Goal: Task Accomplishment & Management: Manage account settings

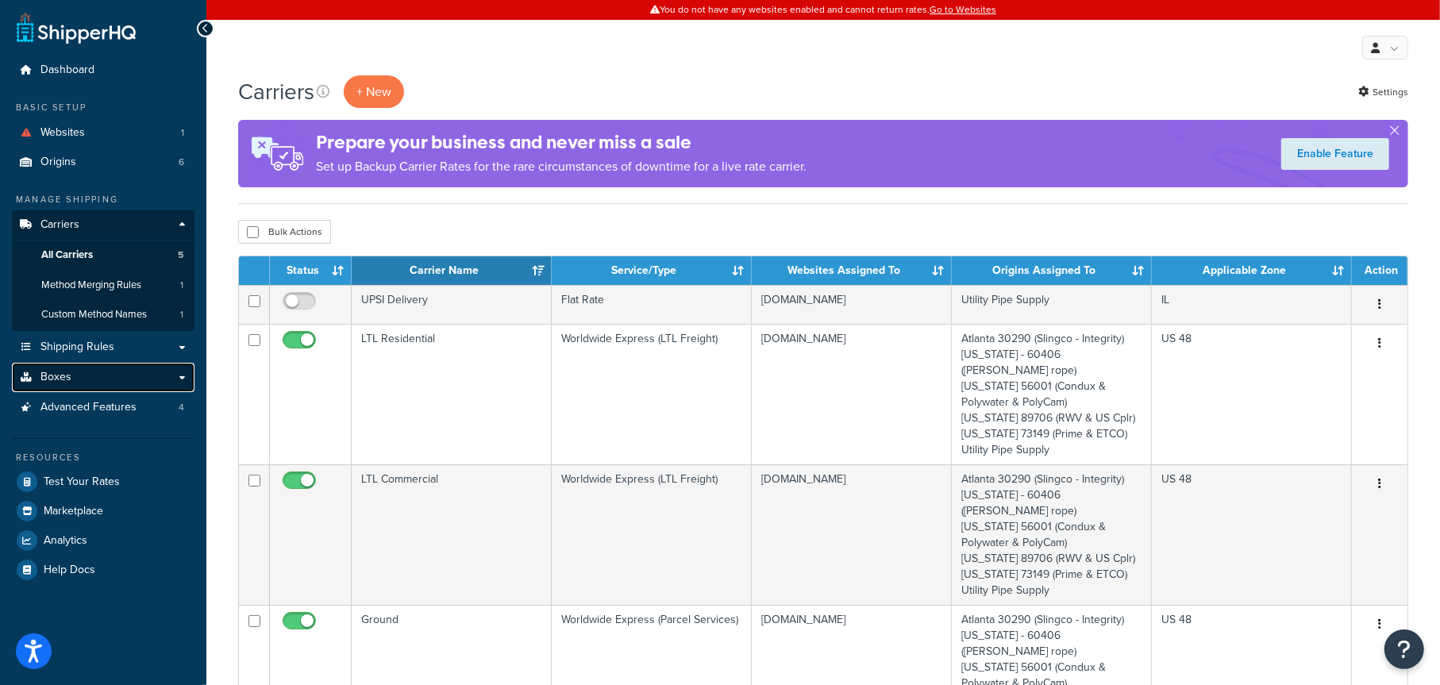
click at [57, 380] on span "Boxes" at bounding box center [55, 377] width 31 height 13
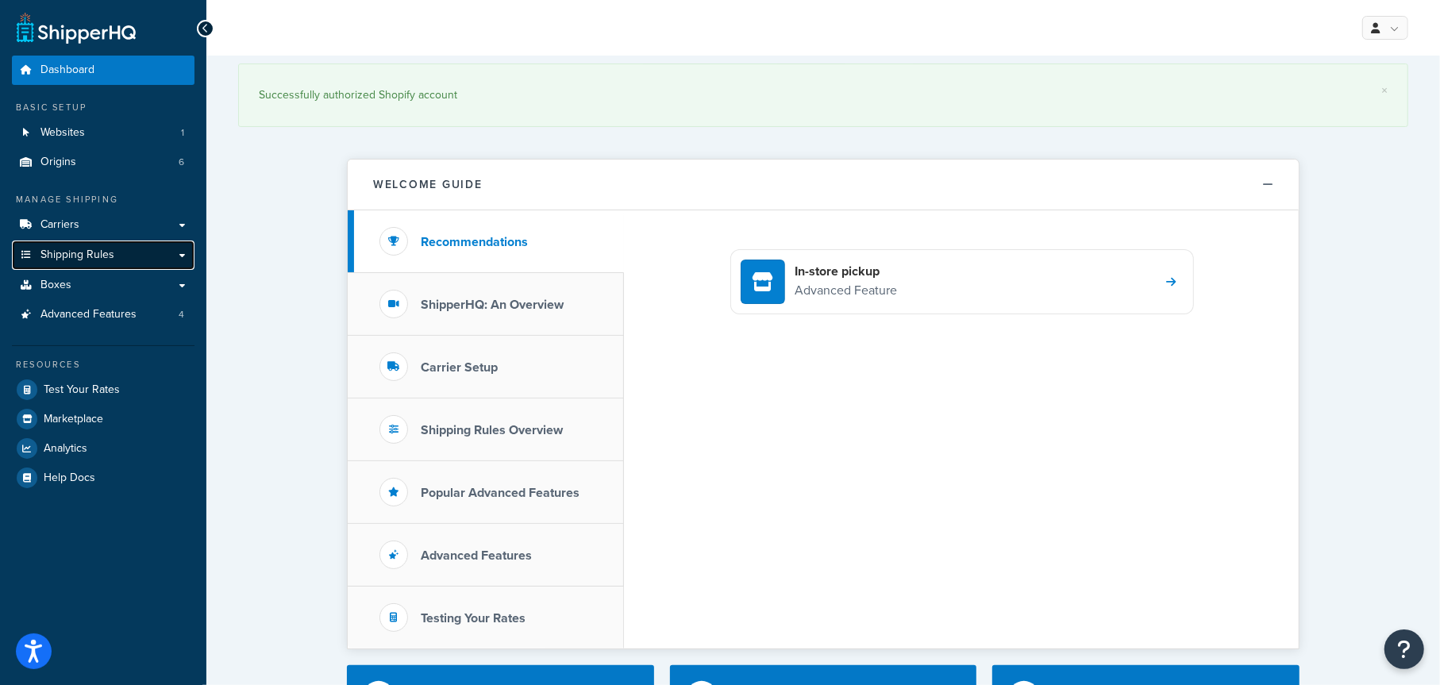
click at [169, 256] on link "Shipping Rules" at bounding box center [103, 255] width 183 height 29
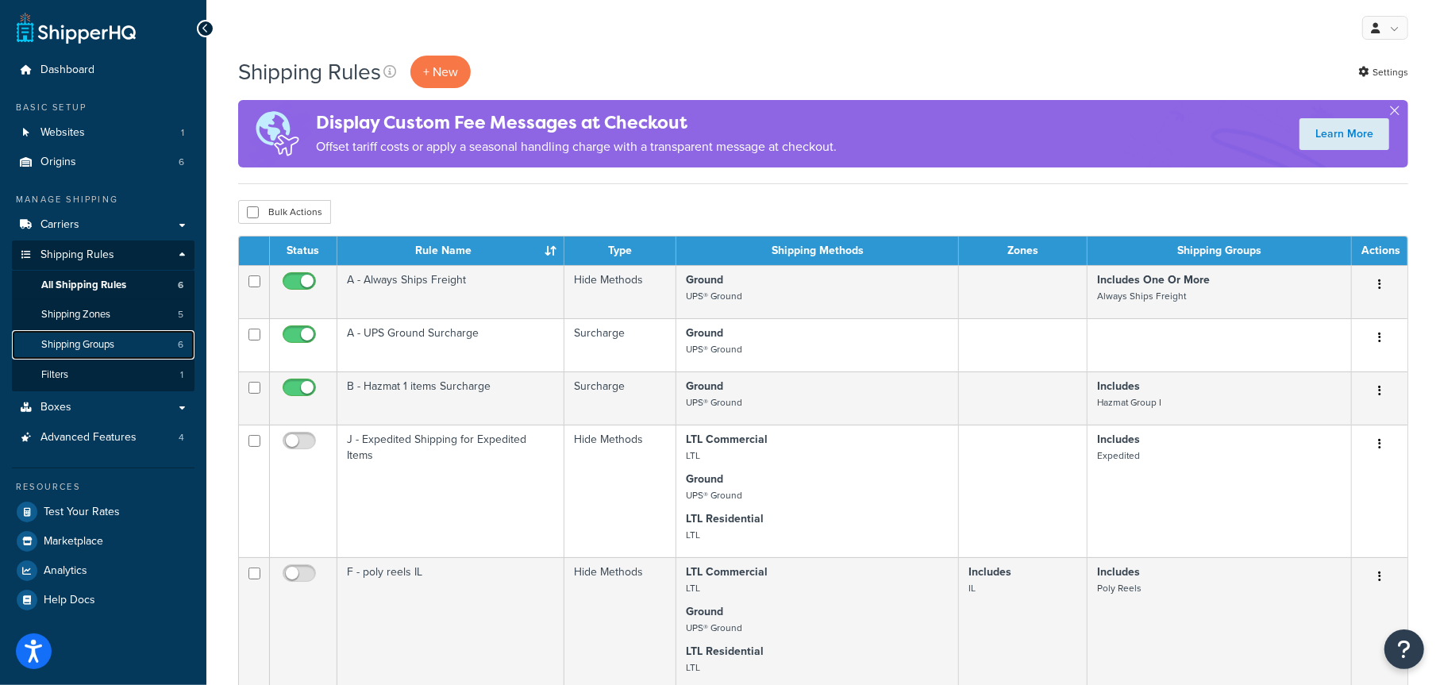
click at [104, 342] on span "Shipping Groups" at bounding box center [77, 344] width 73 height 13
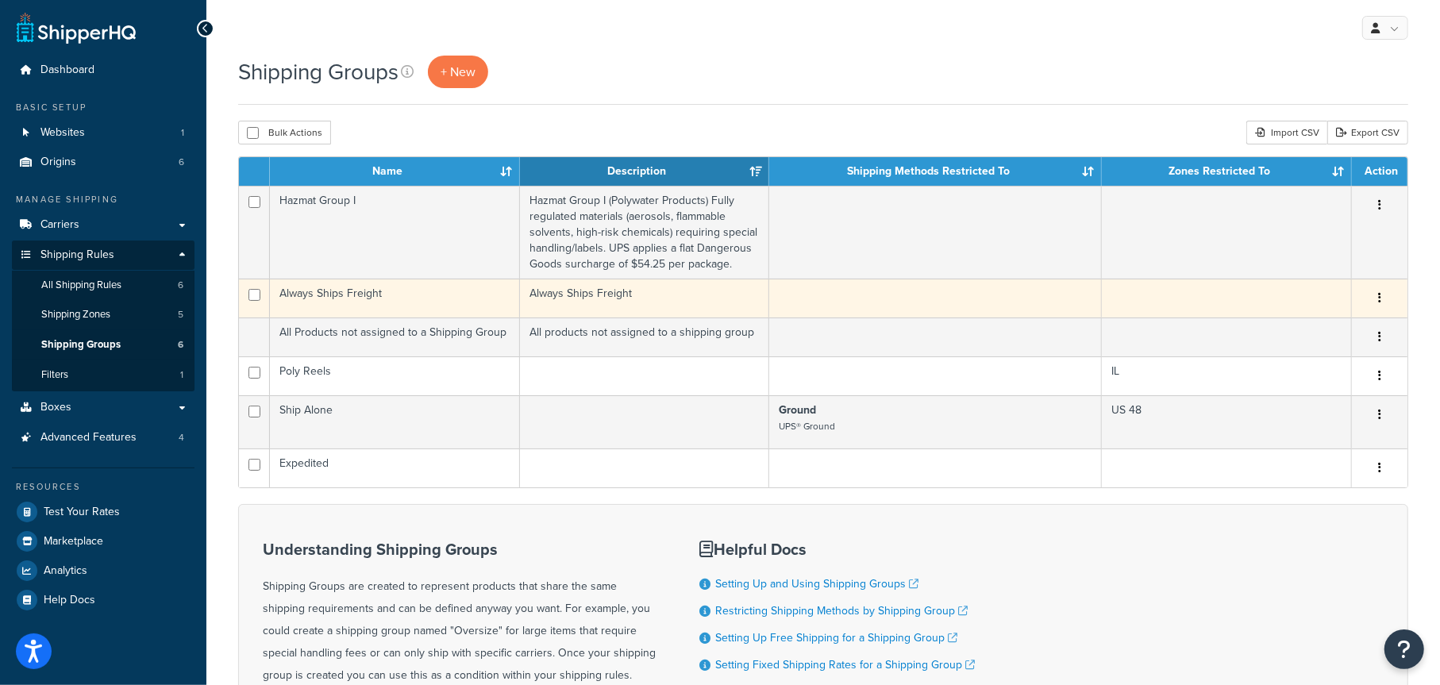
click at [524, 299] on td "Always Ships Freight" at bounding box center [645, 298] width 250 height 39
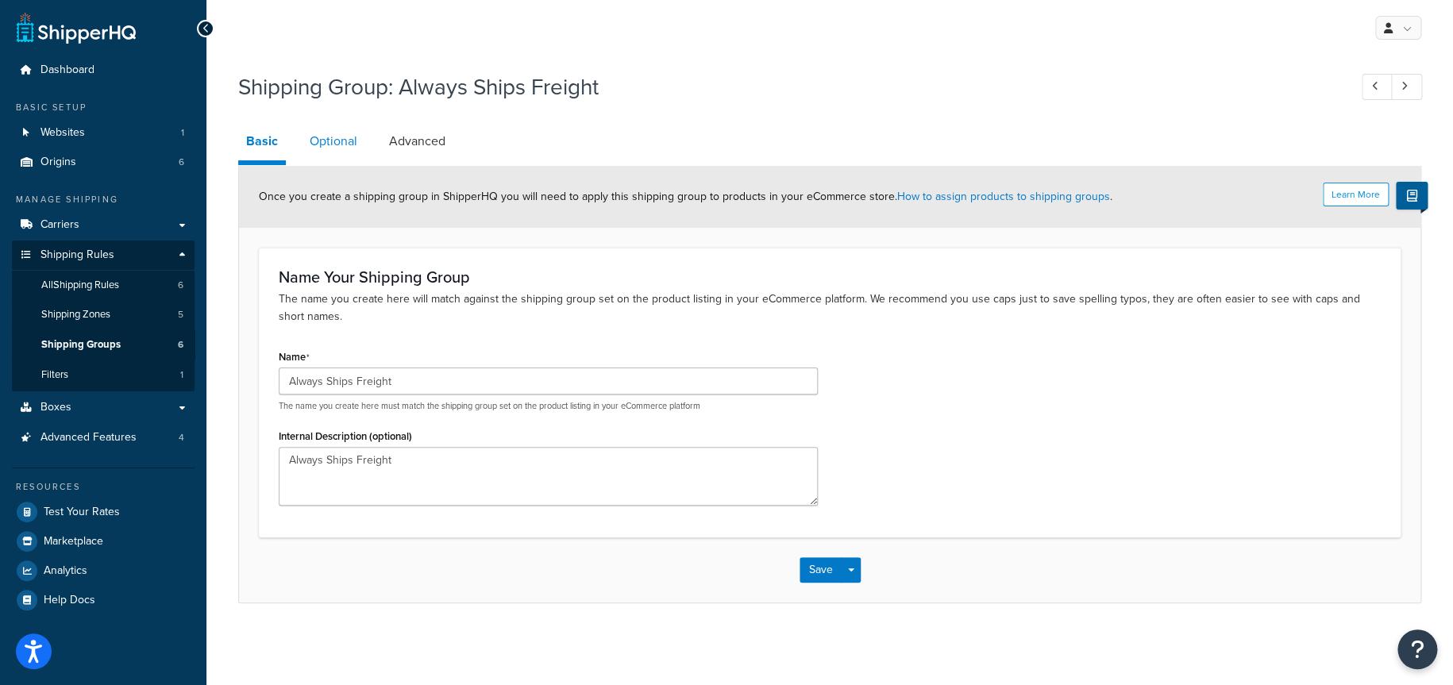
click at [333, 136] on link "Optional" at bounding box center [334, 141] width 64 height 38
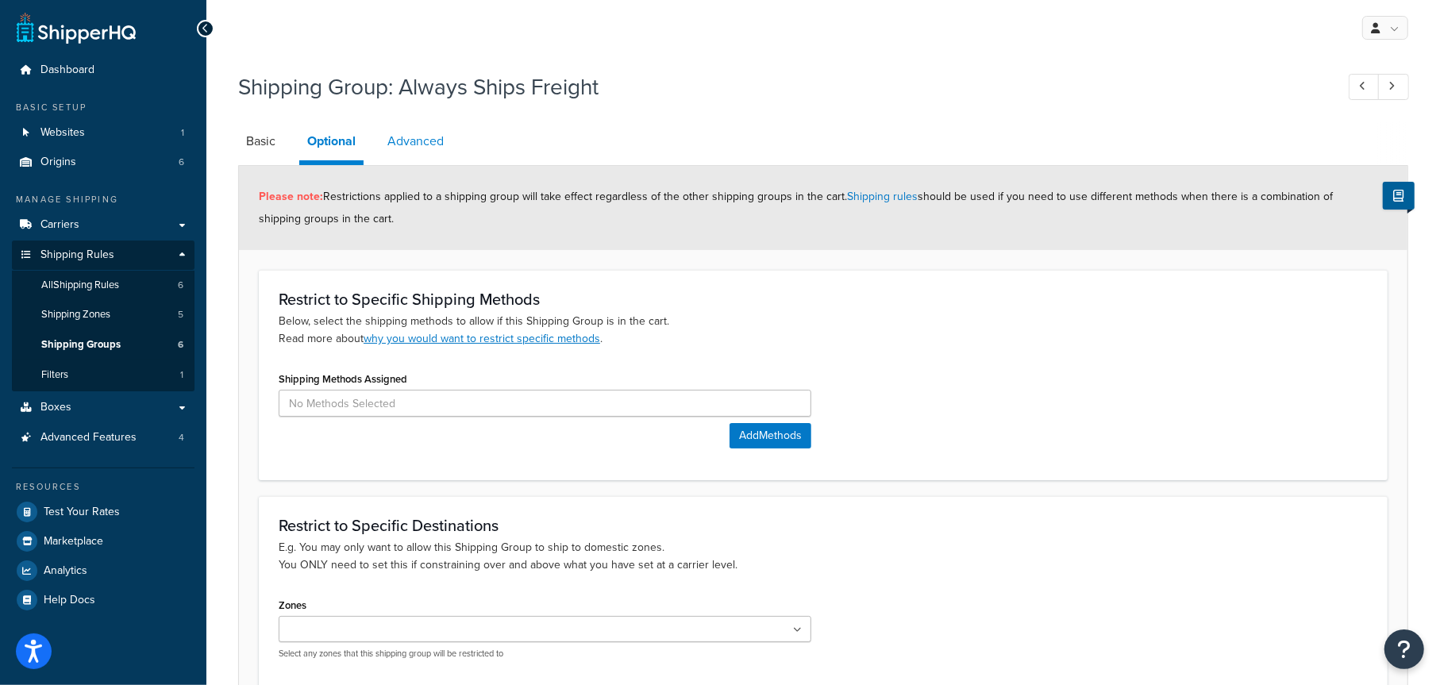
click at [415, 145] on link "Advanced" at bounding box center [416, 141] width 72 height 38
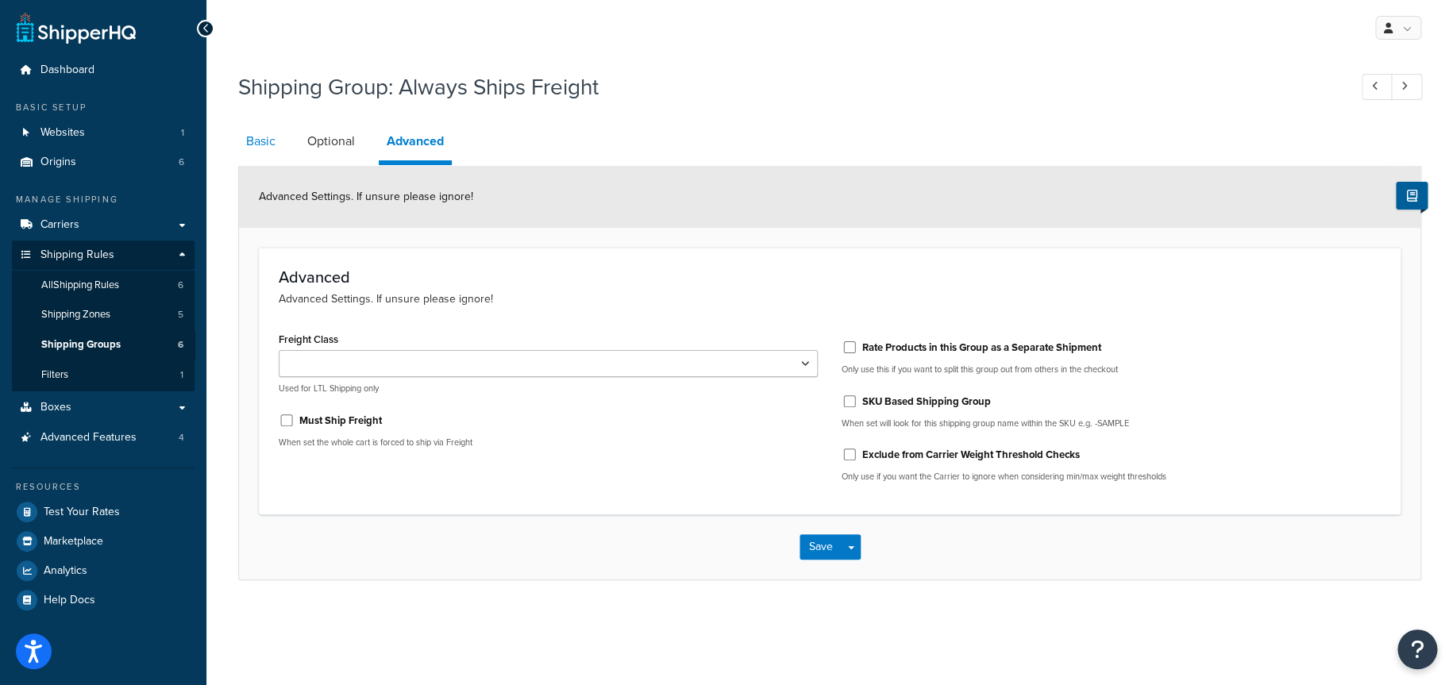
click at [262, 142] on link "Basic" at bounding box center [260, 141] width 45 height 38
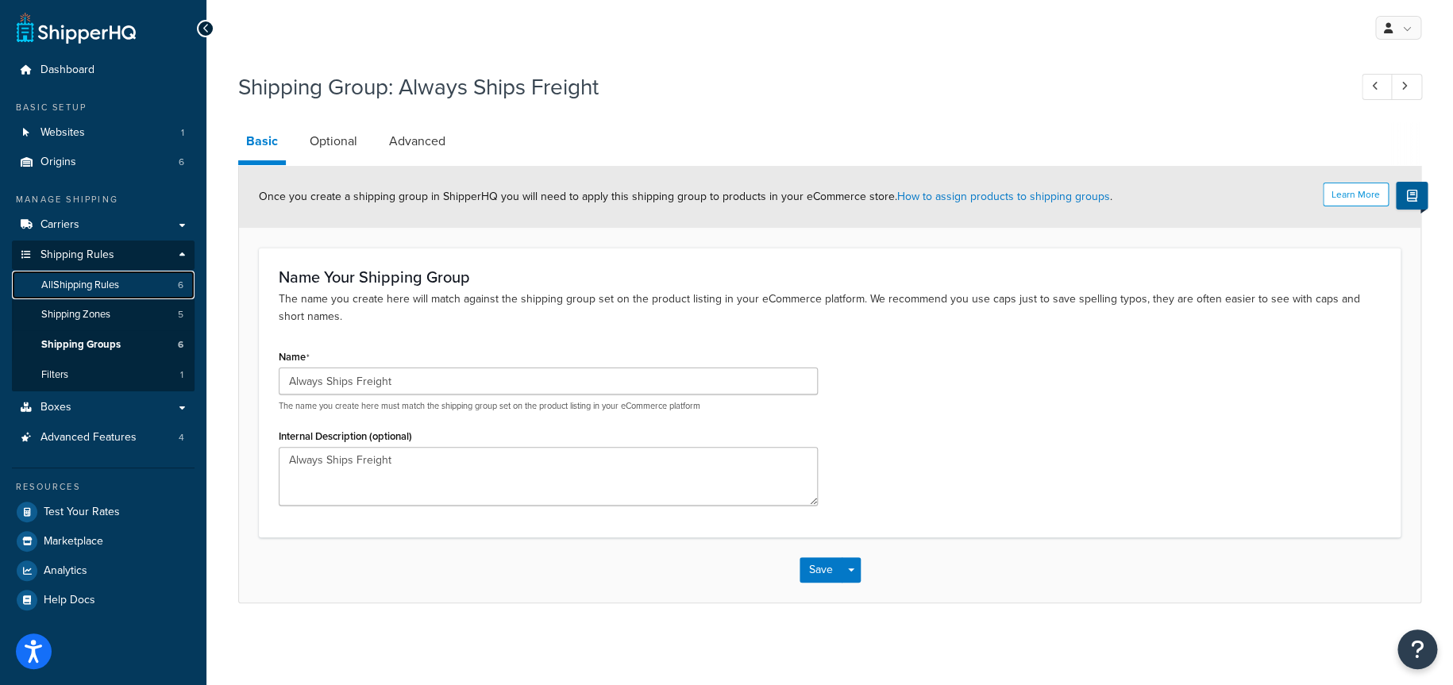
click at [103, 284] on span "All Shipping Rules" at bounding box center [80, 285] width 78 height 13
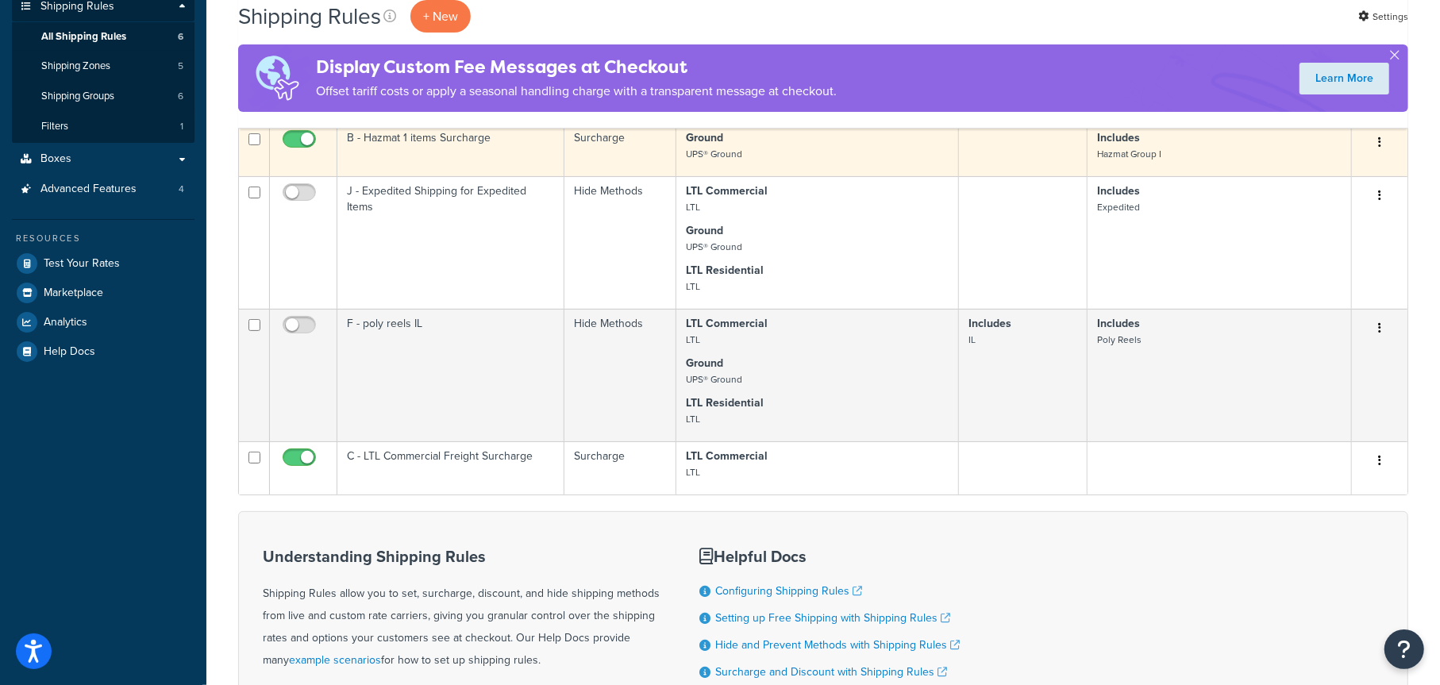
scroll to position [318, 0]
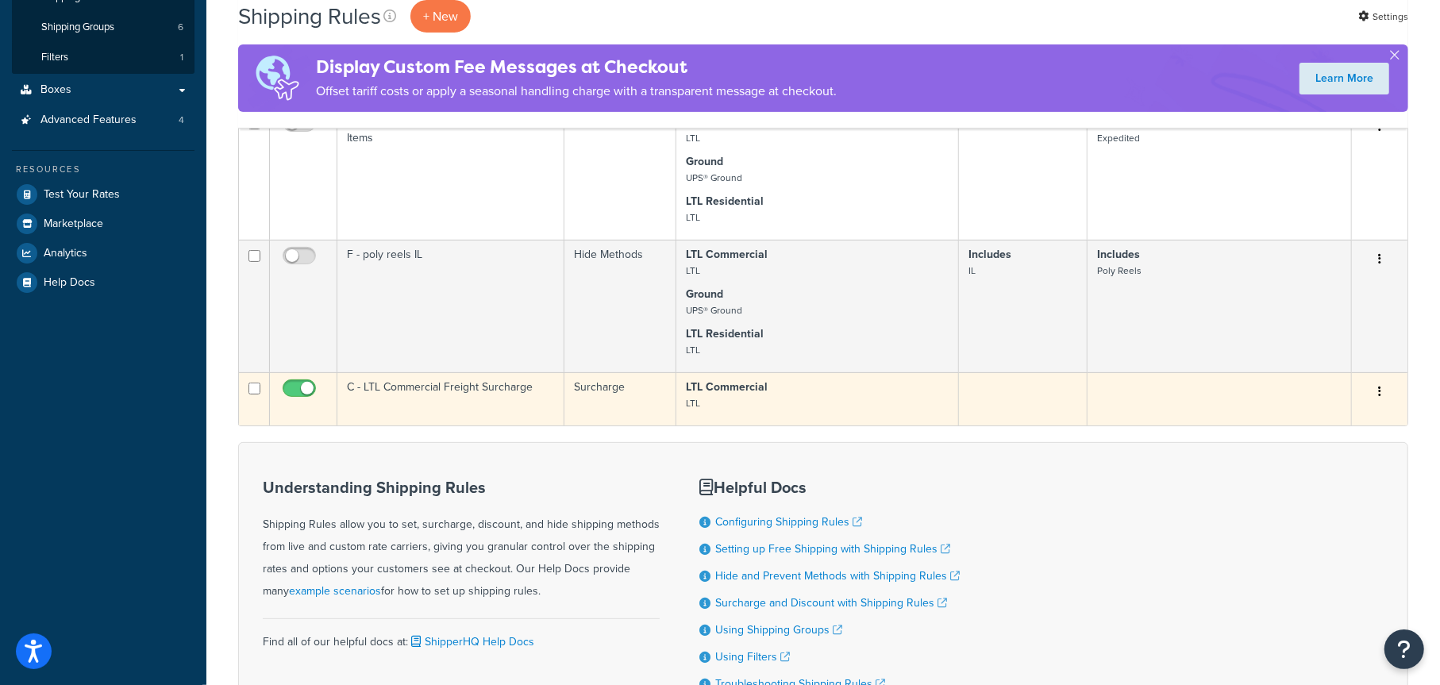
click at [520, 395] on td "C - LTL Commercial Freight Surcharge" at bounding box center [450, 398] width 227 height 53
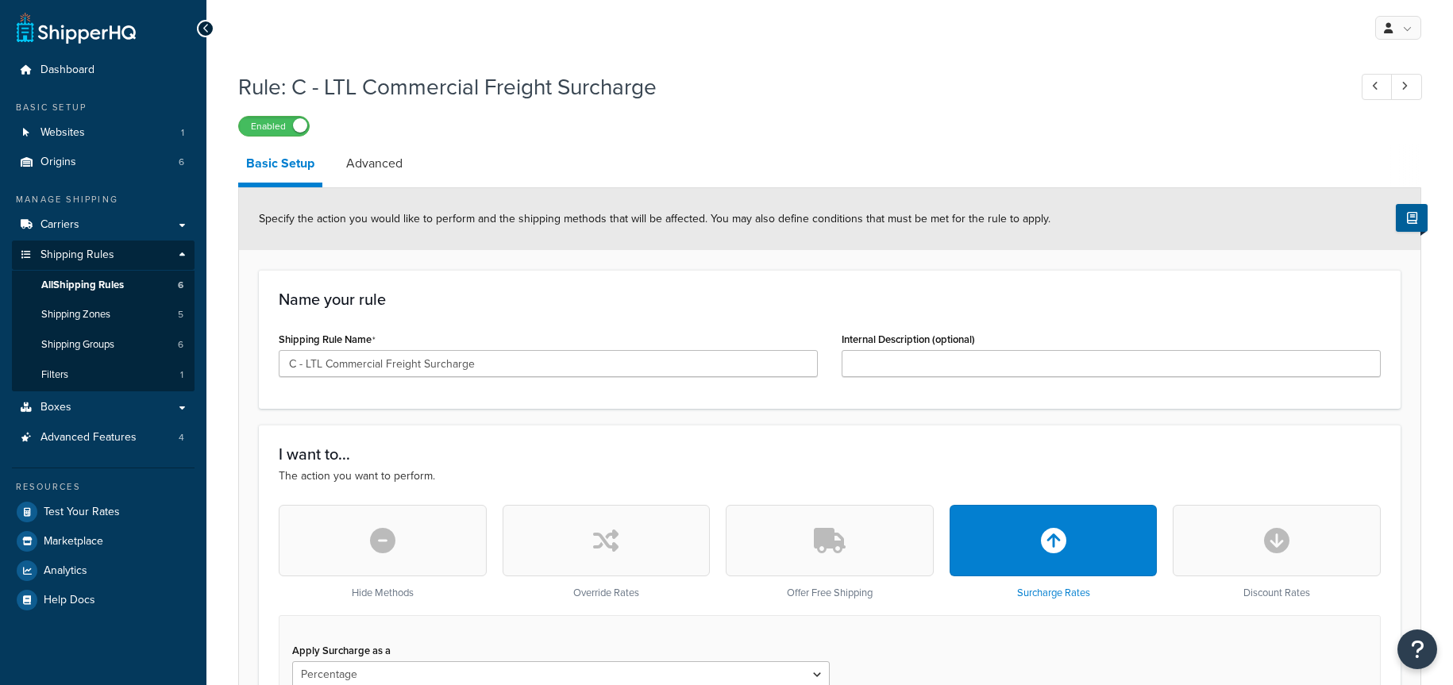
select select "PERCENTAGE"
select select "LOCATION"
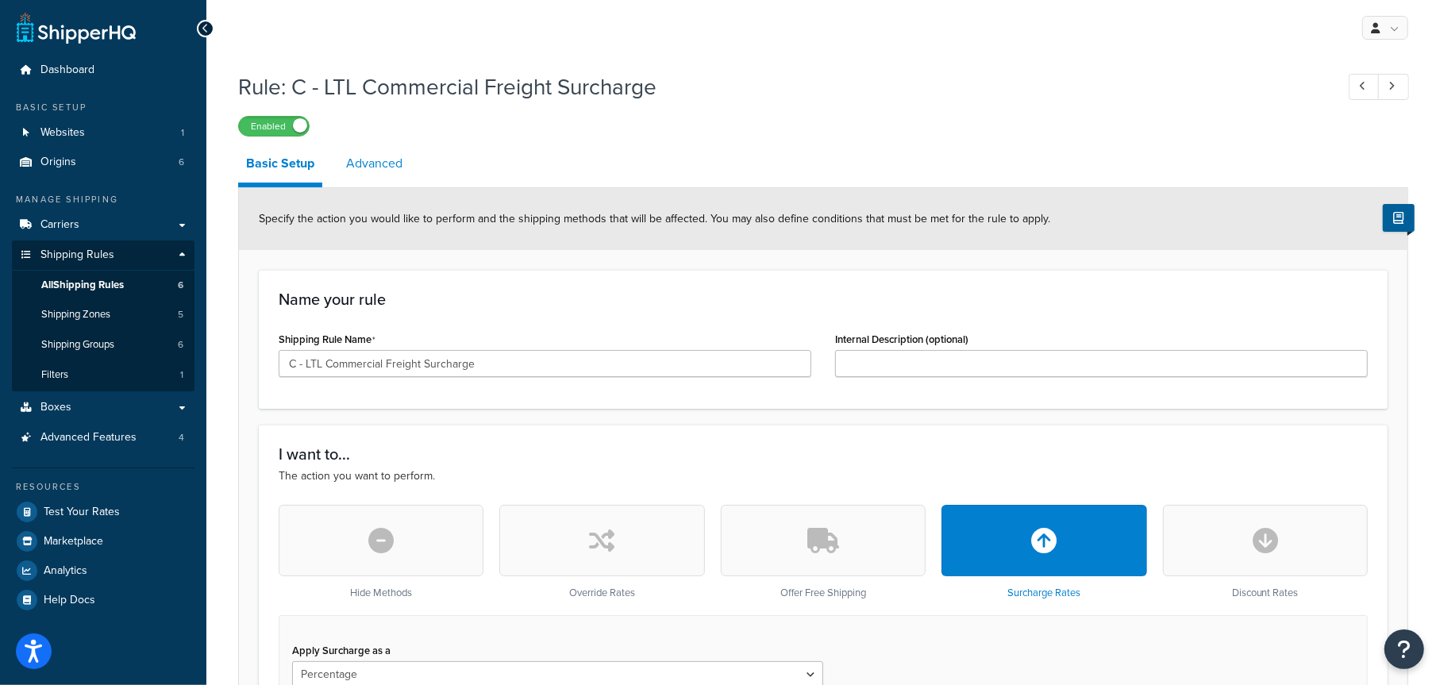
click at [372, 167] on link "Advanced" at bounding box center [374, 164] width 72 height 38
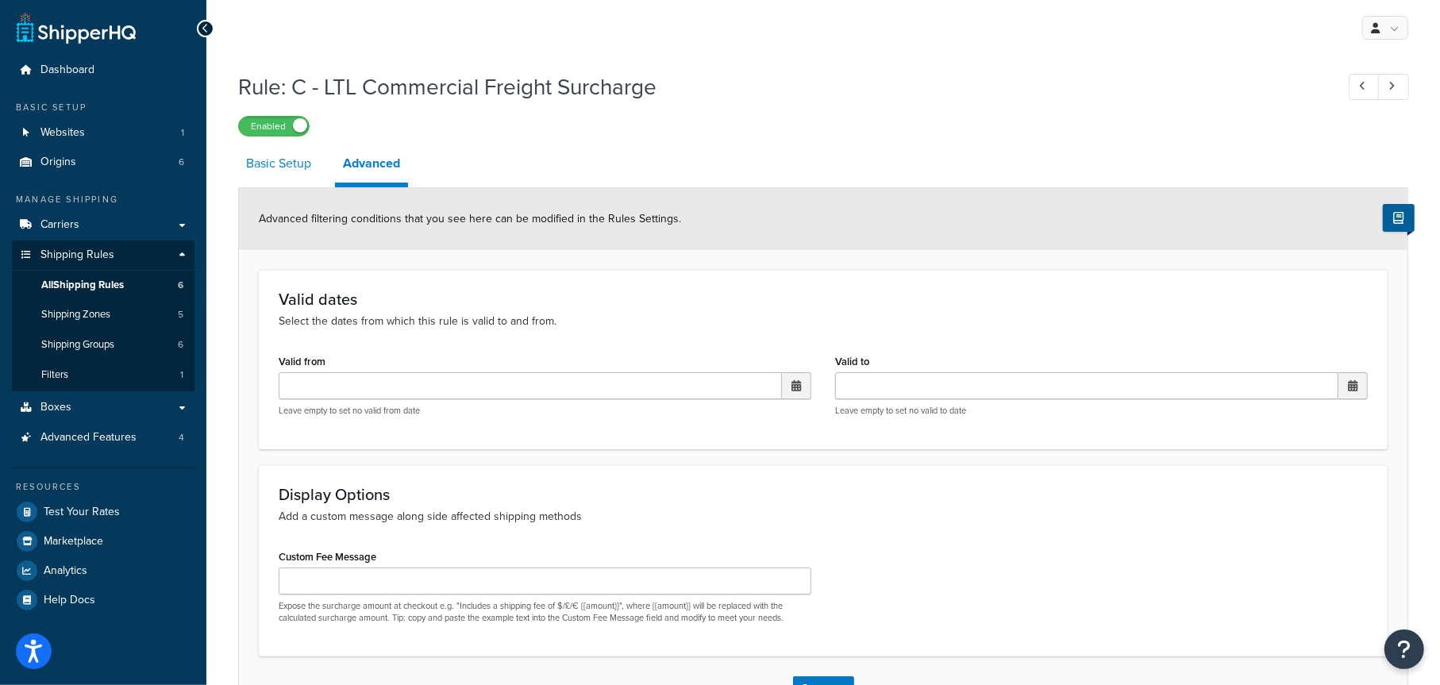
click at [287, 167] on link "Basic Setup" at bounding box center [278, 164] width 81 height 38
select select "PERCENTAGE"
select select "LOCATION"
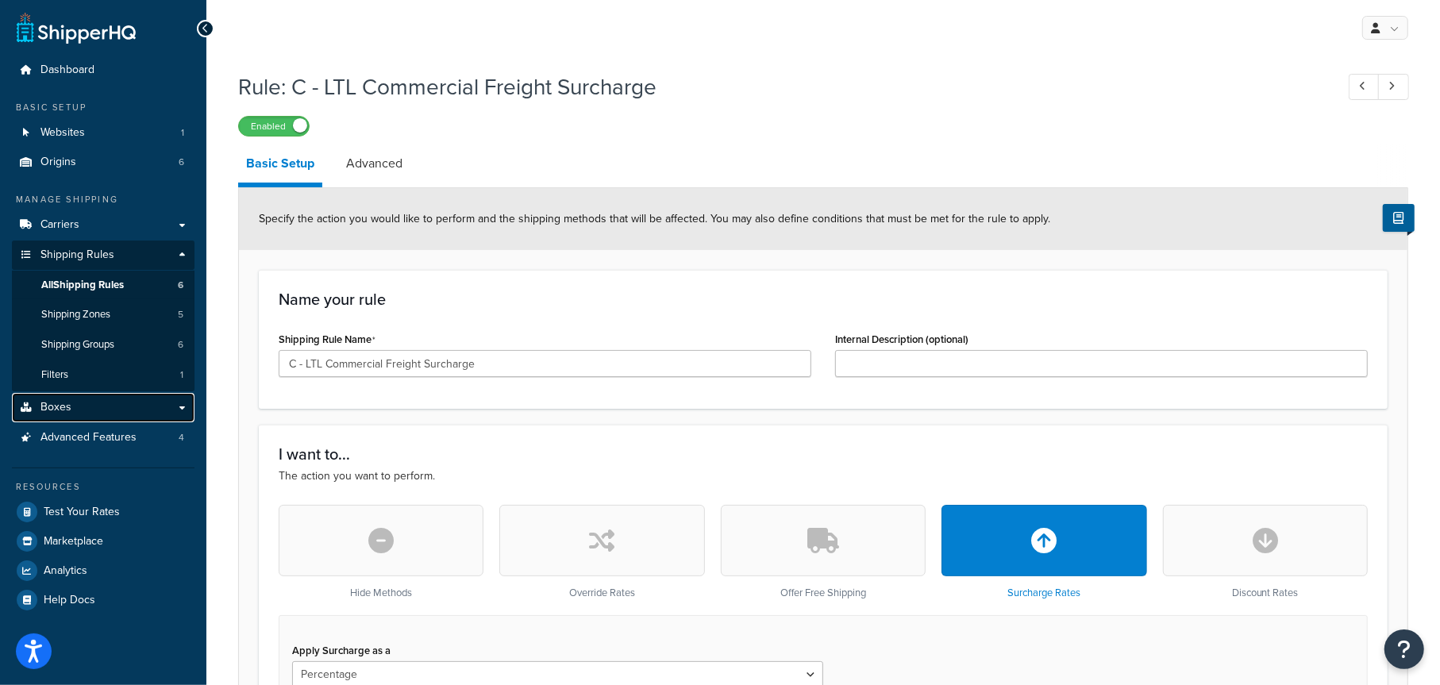
click at [79, 409] on link "Boxes" at bounding box center [103, 407] width 183 height 29
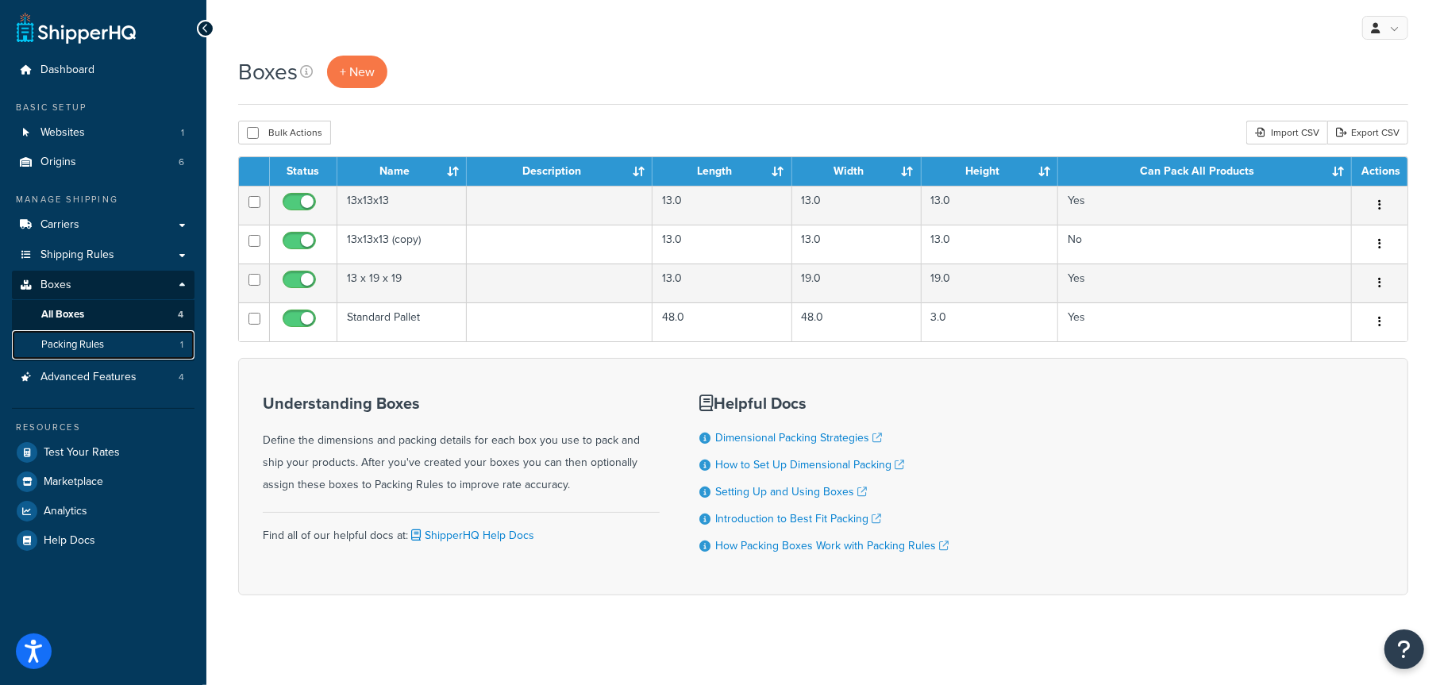
click at [101, 345] on span "Packing Rules" at bounding box center [72, 344] width 63 height 13
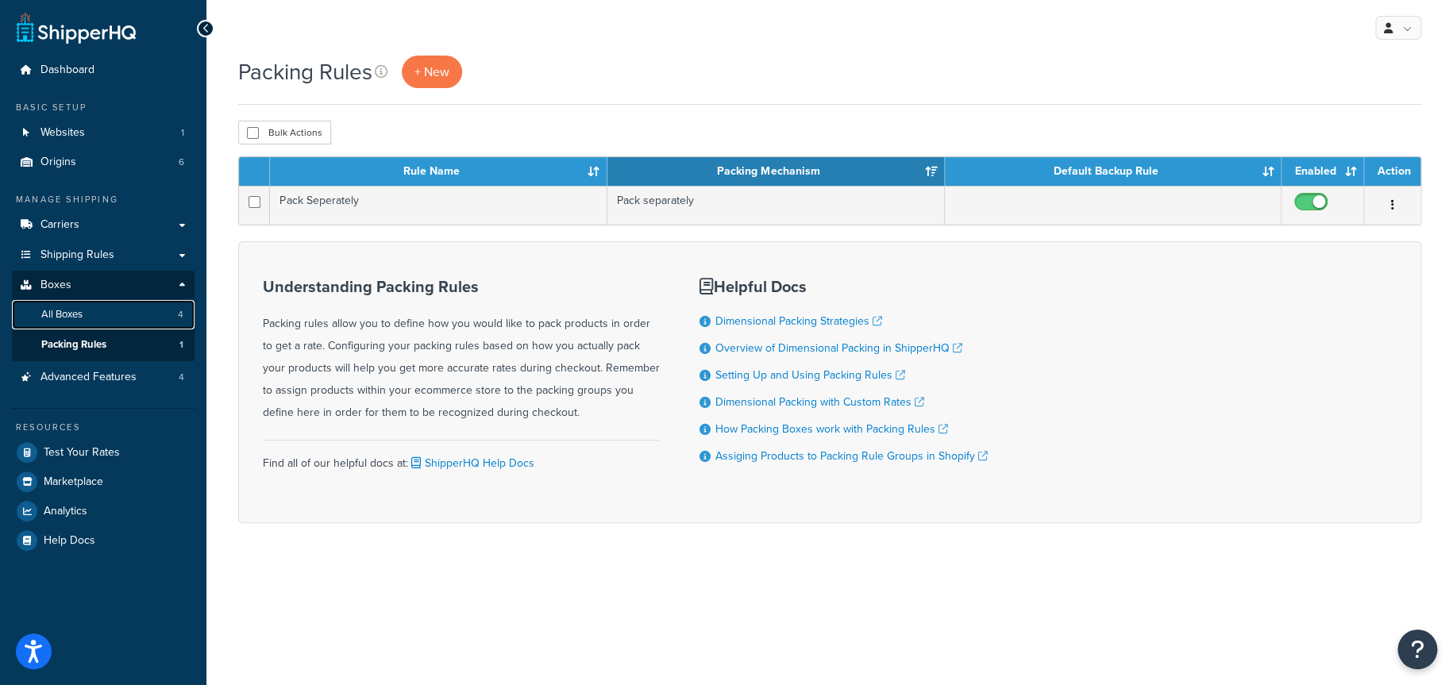
click at [81, 309] on span "All Boxes" at bounding box center [61, 314] width 41 height 13
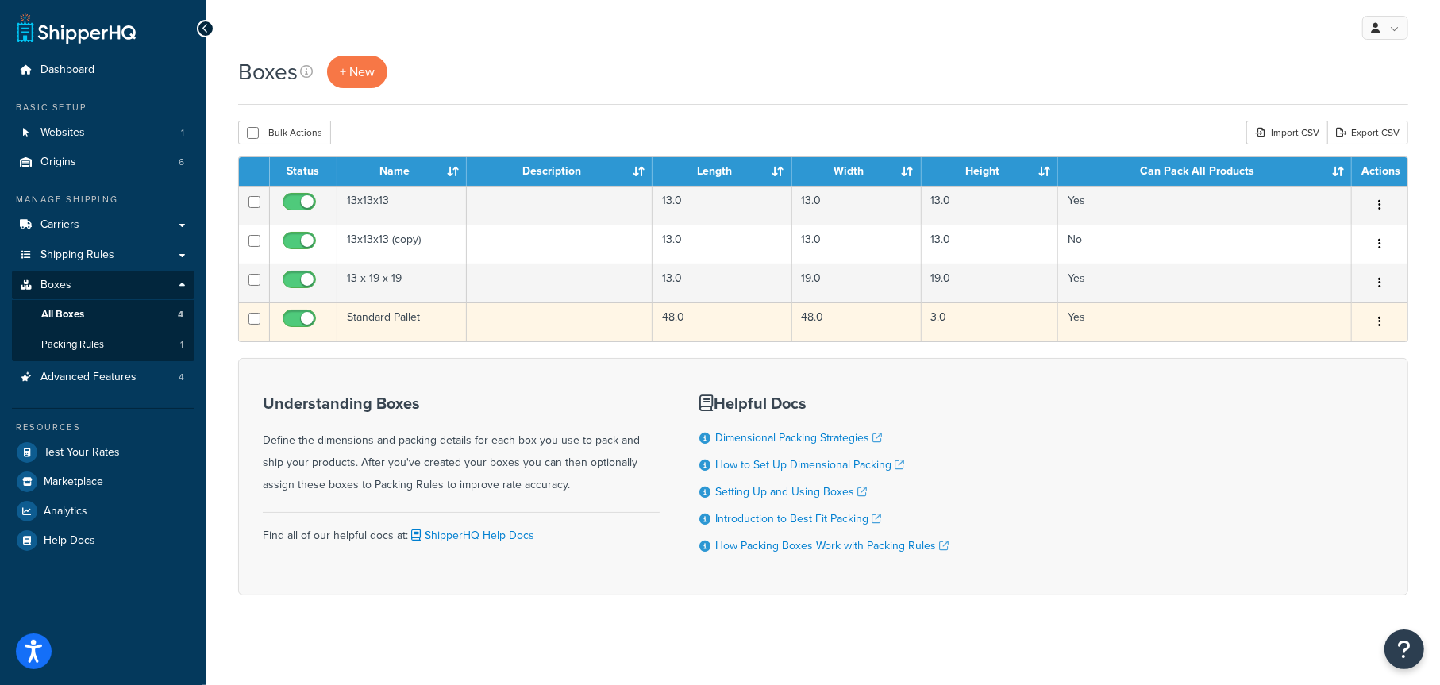
click at [1379, 327] on icon "button" at bounding box center [1380, 321] width 3 height 11
click at [1335, 349] on link "Edit" at bounding box center [1327, 352] width 125 height 33
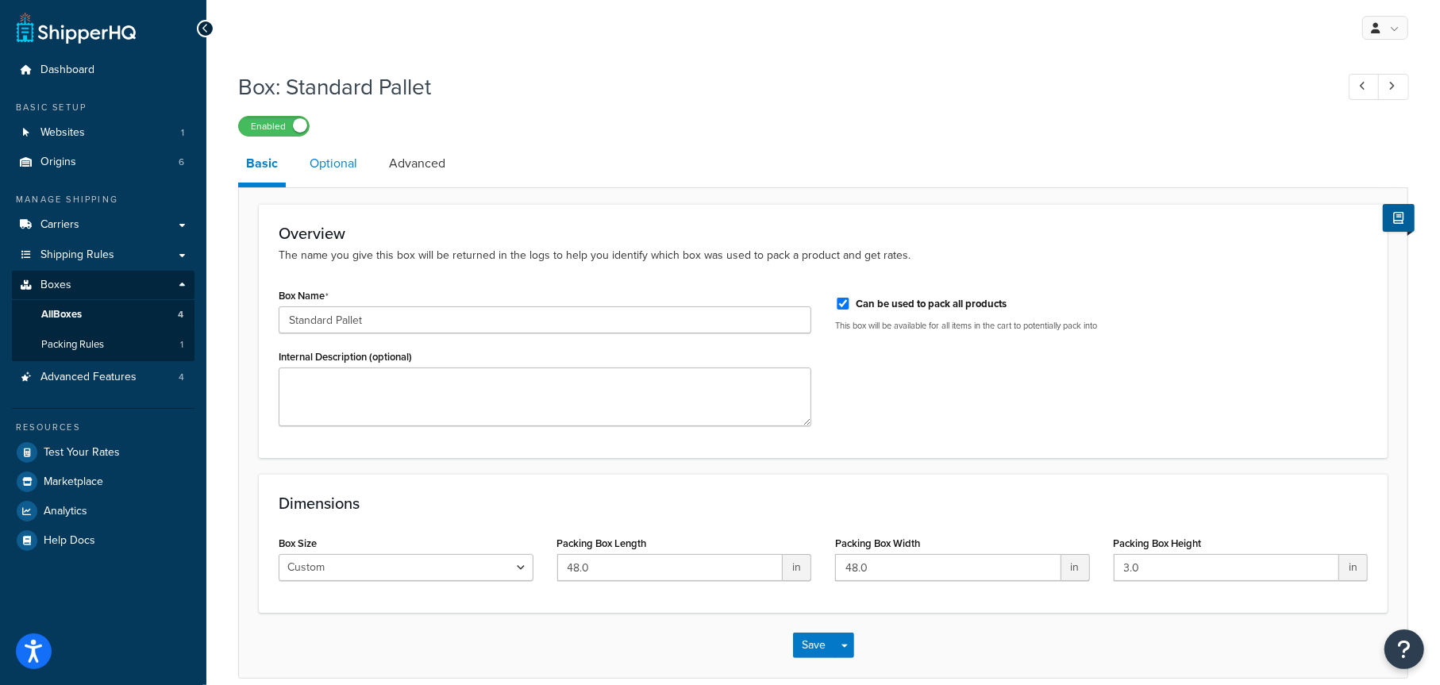
click at [335, 168] on link "Optional" at bounding box center [334, 164] width 64 height 38
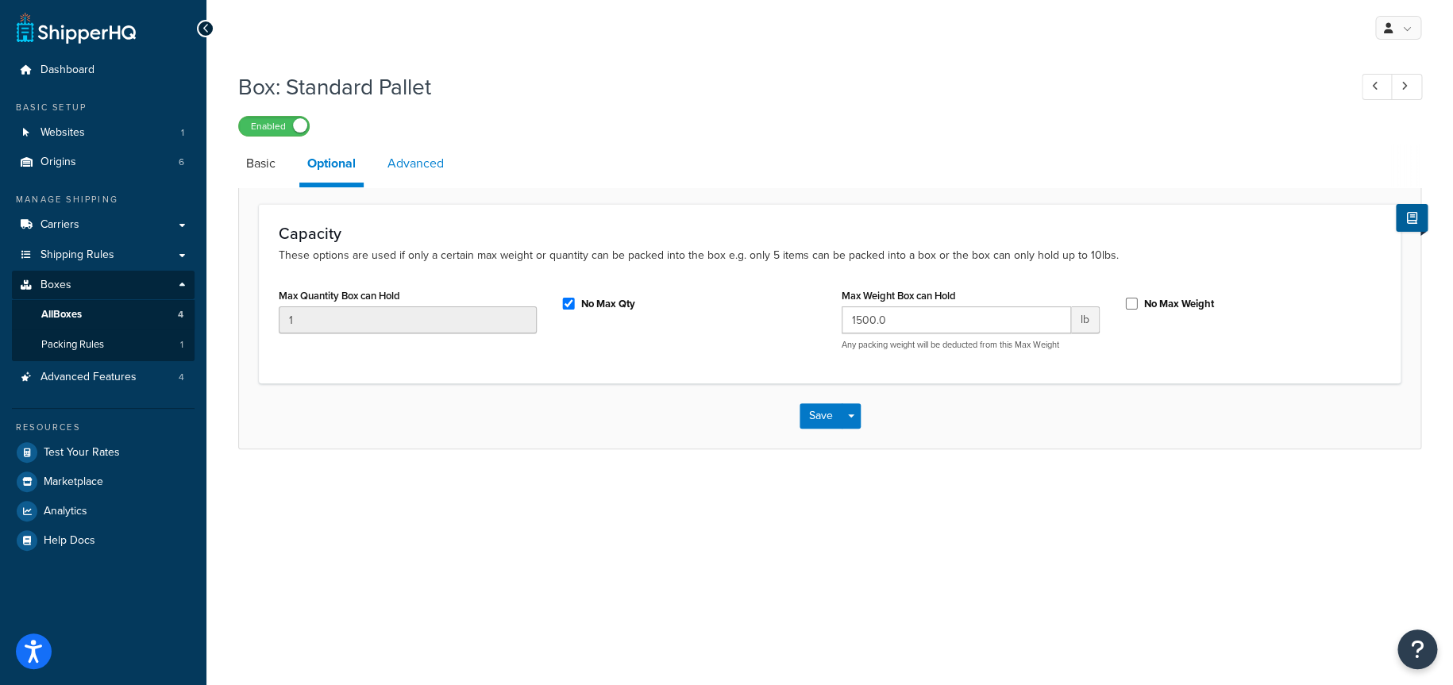
click at [410, 160] on link "Advanced" at bounding box center [416, 164] width 72 height 38
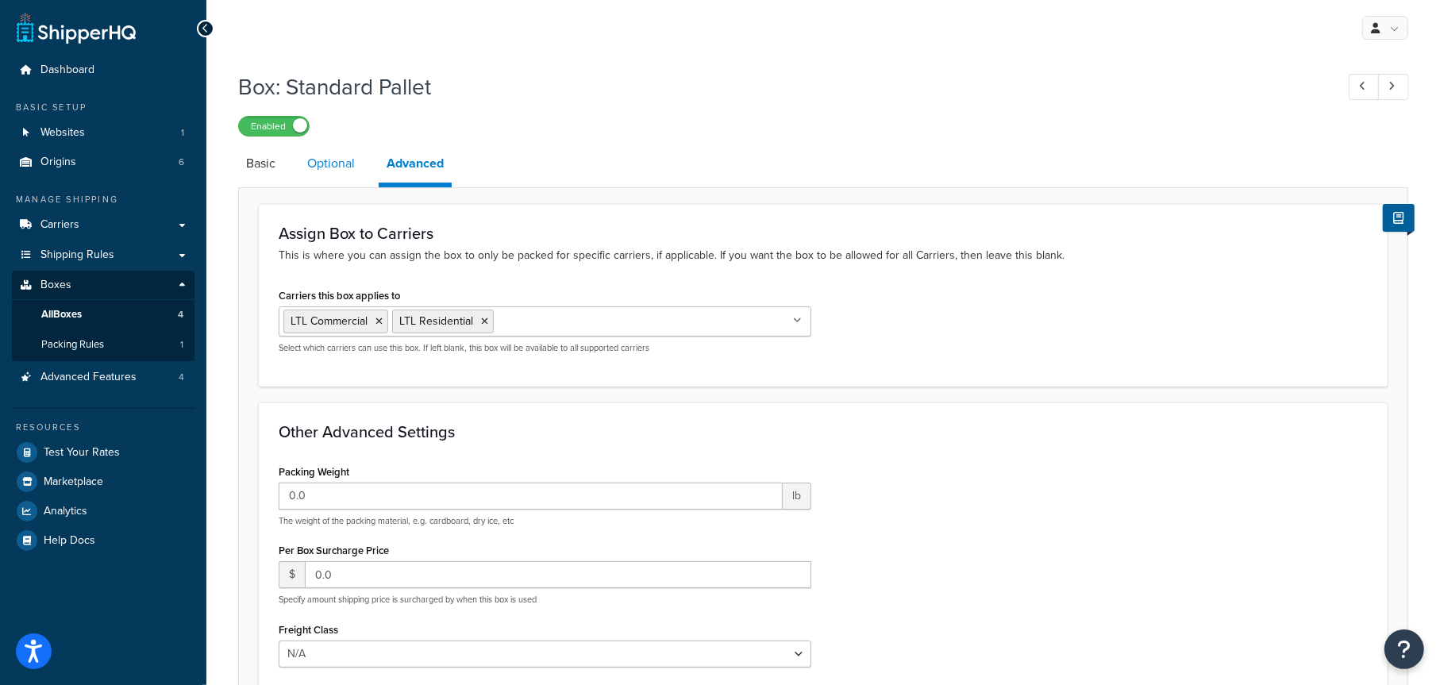
click at [344, 163] on link "Optional" at bounding box center [331, 164] width 64 height 38
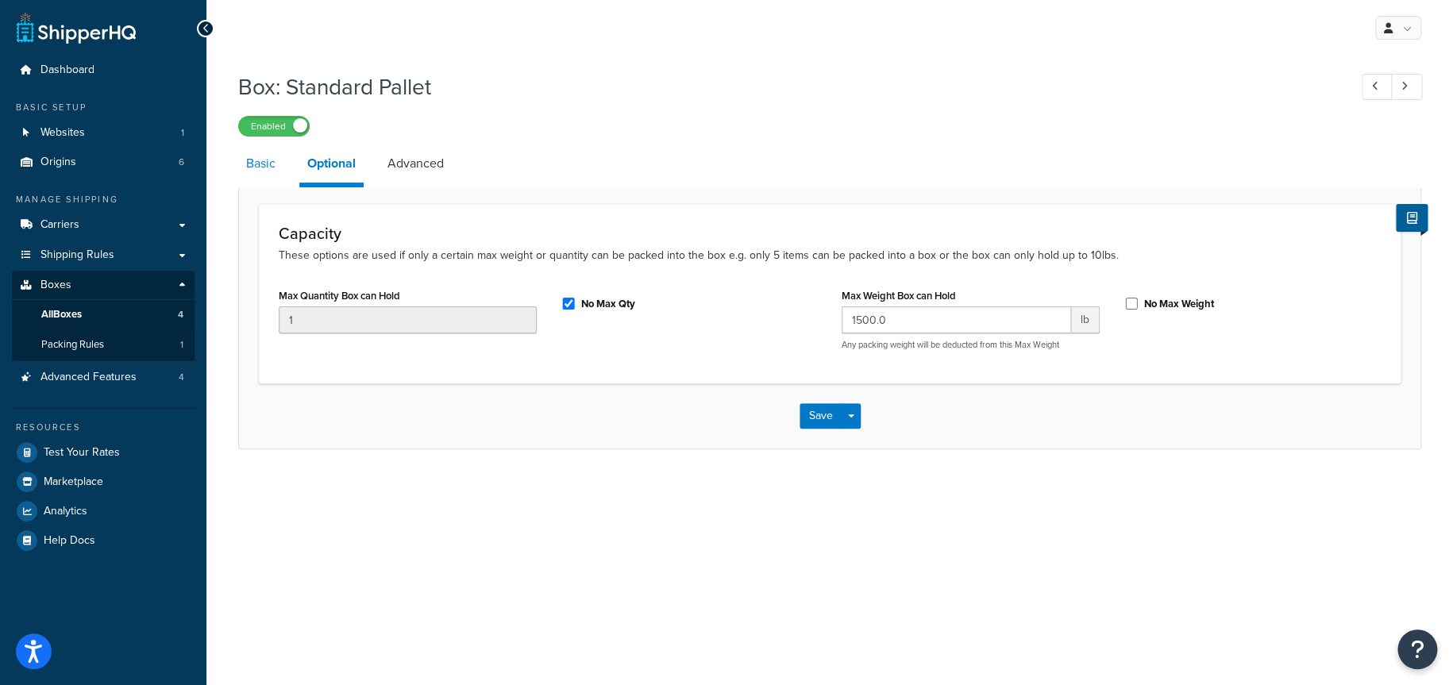
click at [266, 164] on link "Basic" at bounding box center [260, 164] width 45 height 38
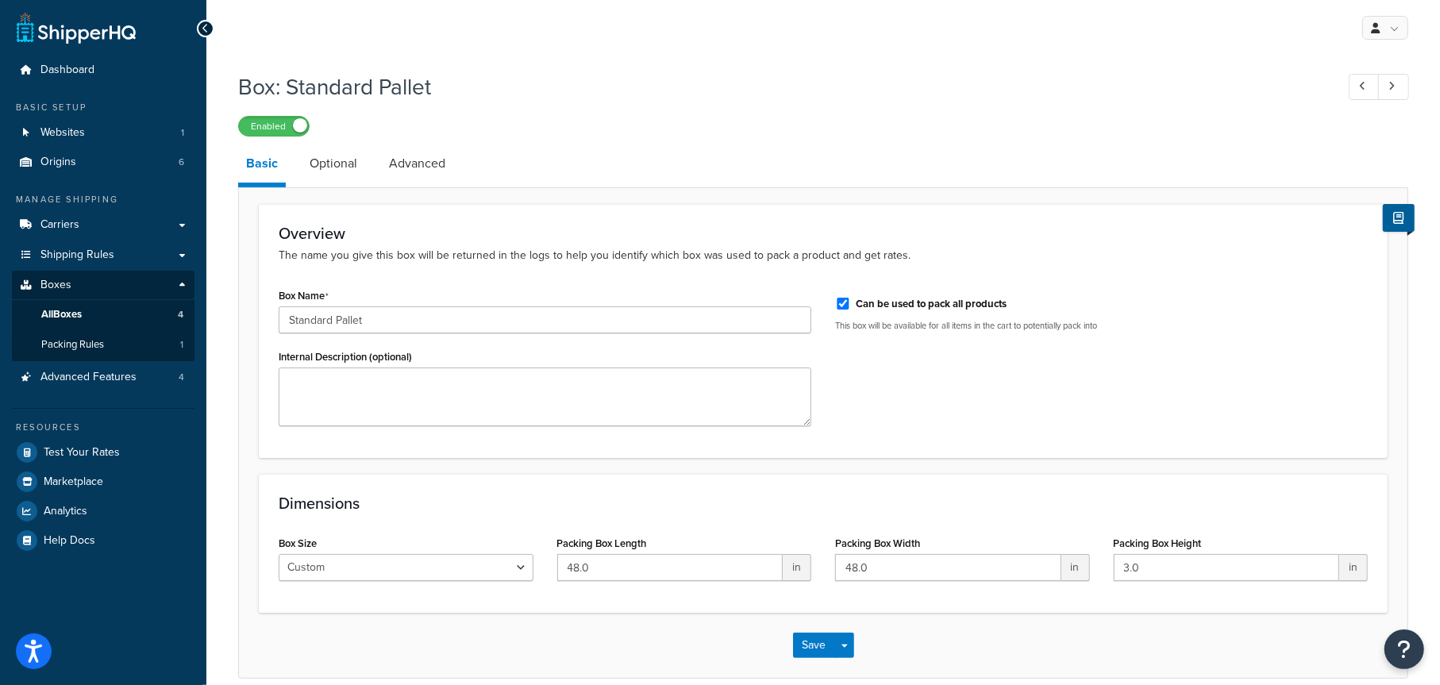
click at [338, 164] on link "Optional" at bounding box center [334, 164] width 64 height 38
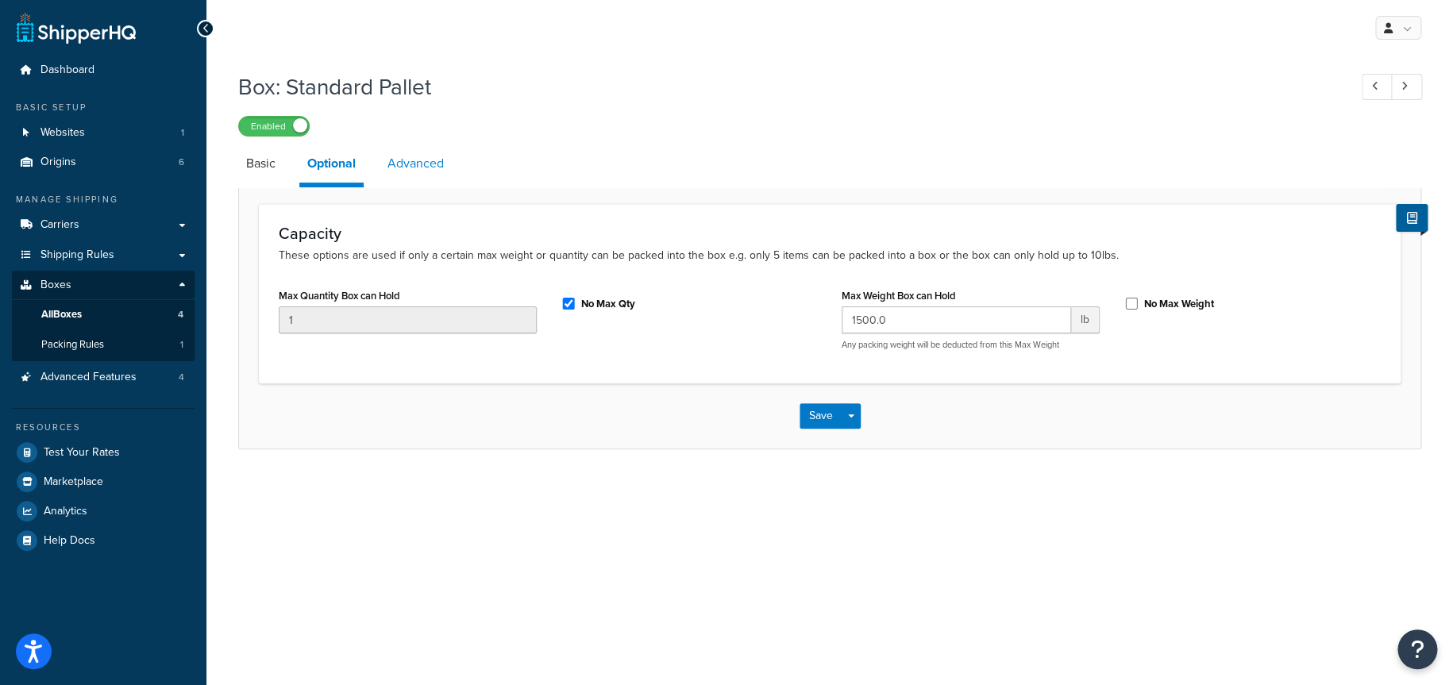
click at [427, 165] on link "Advanced" at bounding box center [416, 164] width 72 height 38
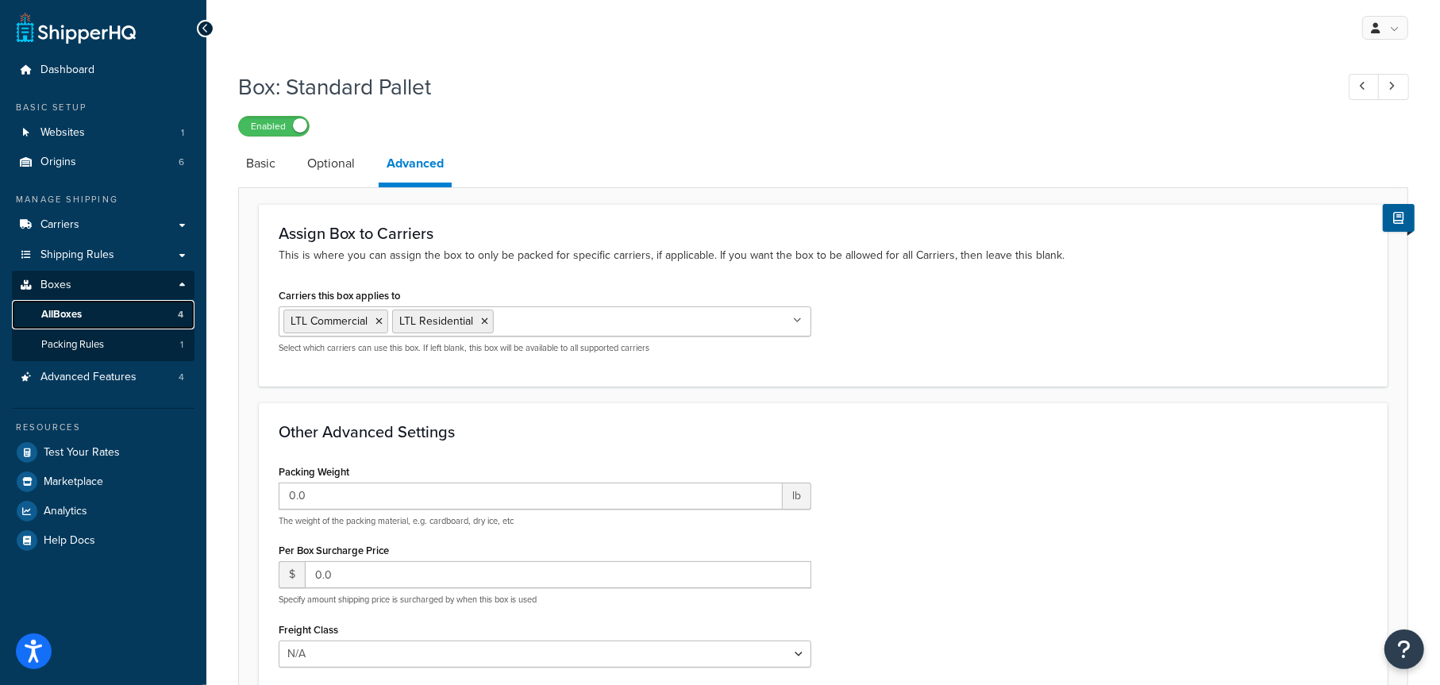
click at [79, 314] on span "All Boxes" at bounding box center [61, 314] width 40 height 13
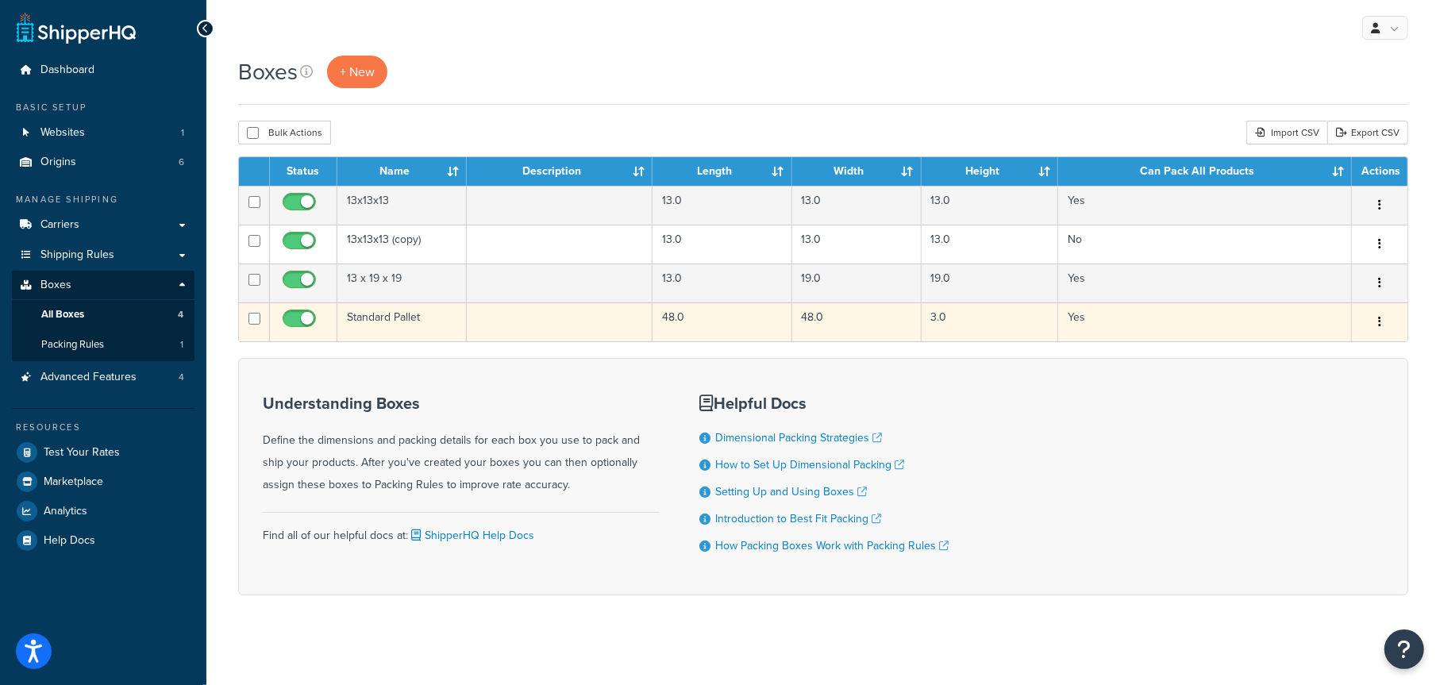
click at [420, 319] on td "Standard Pallet" at bounding box center [401, 322] width 129 height 39
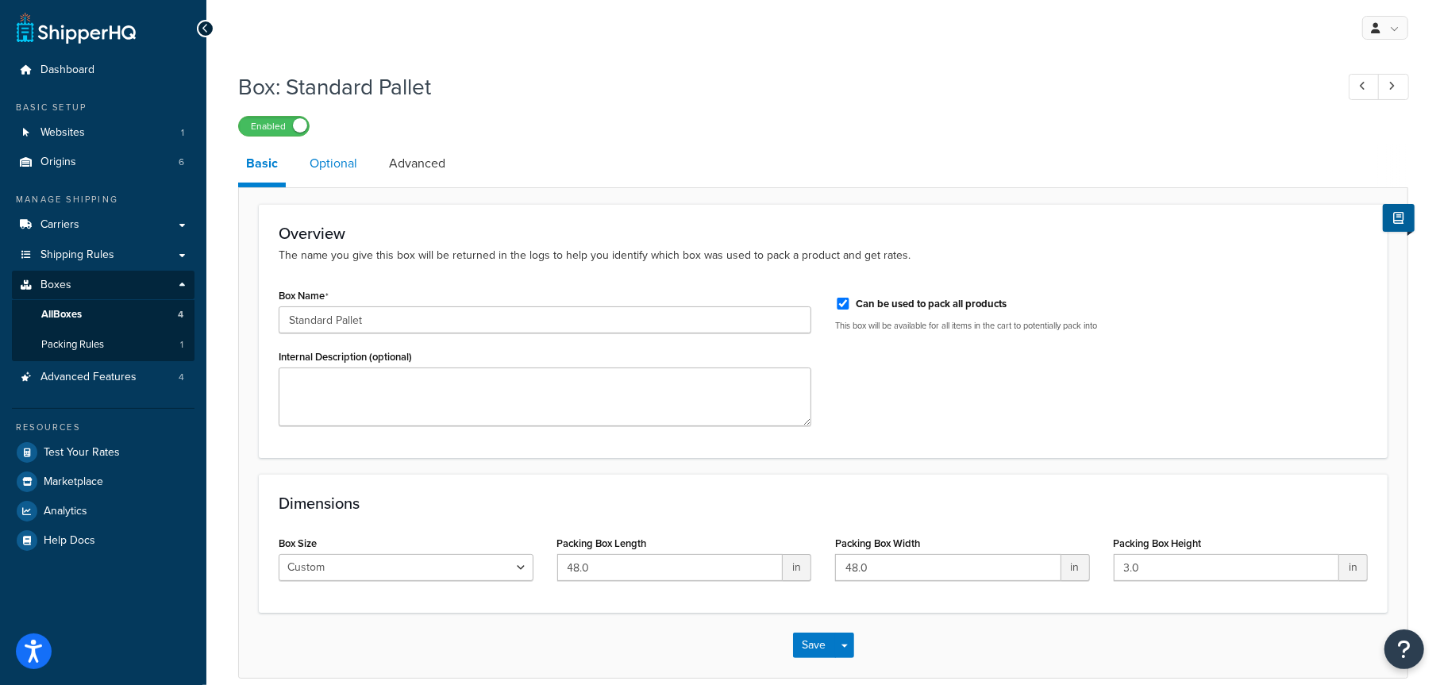
click at [327, 168] on link "Optional" at bounding box center [334, 164] width 64 height 38
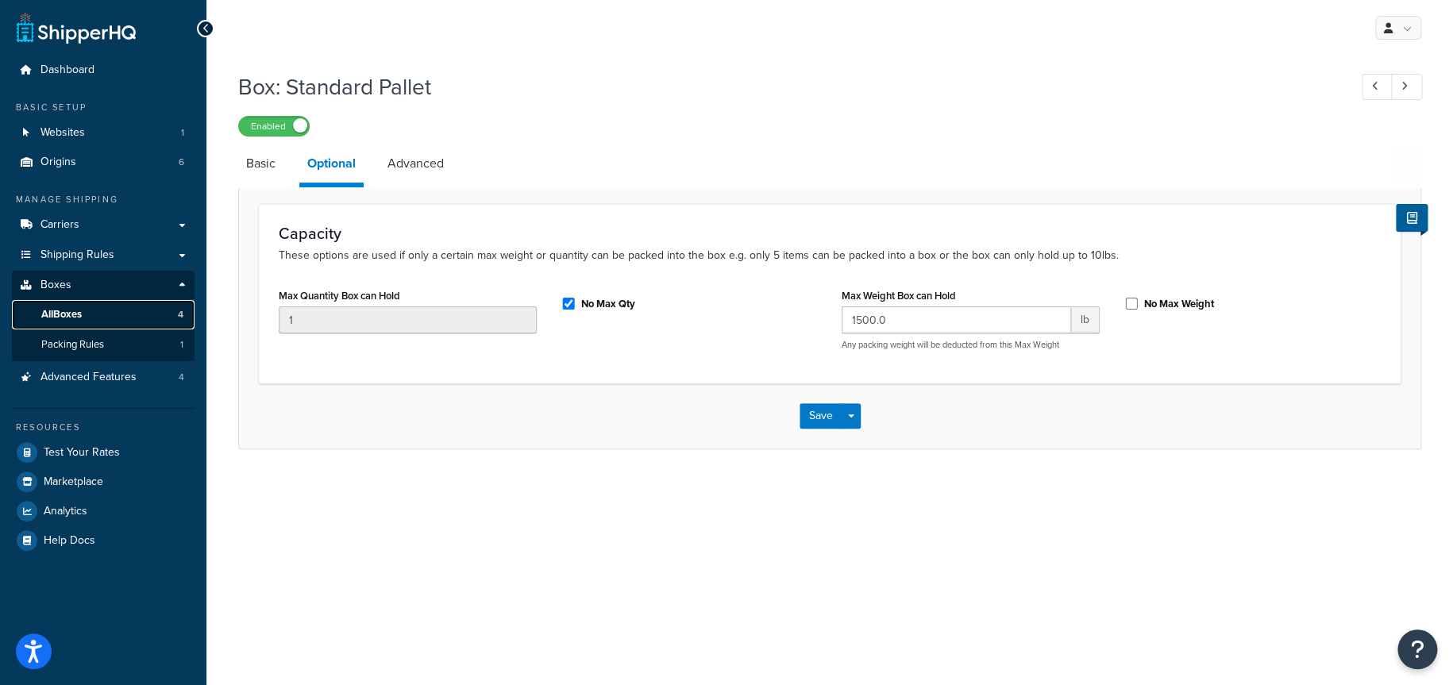
click at [72, 316] on span "All Boxes" at bounding box center [61, 314] width 40 height 13
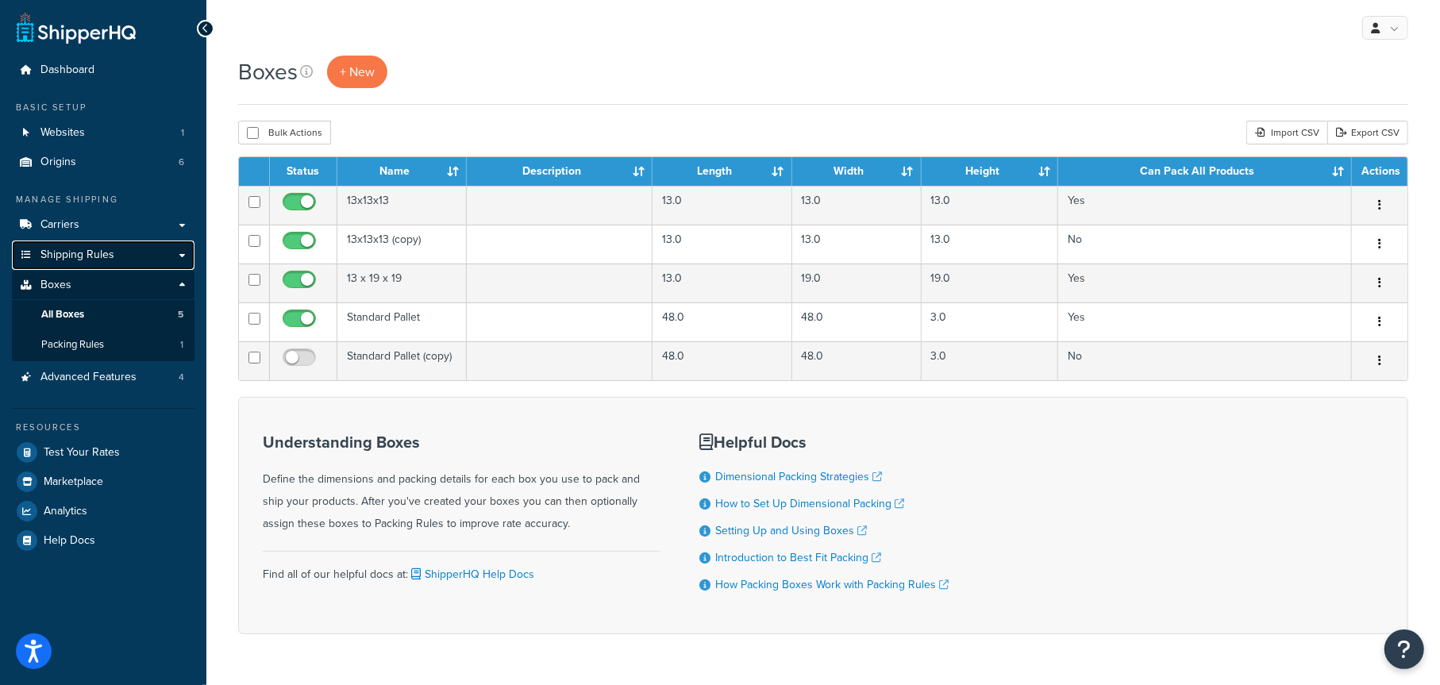
click at [99, 253] on span "Shipping Rules" at bounding box center [77, 255] width 74 height 13
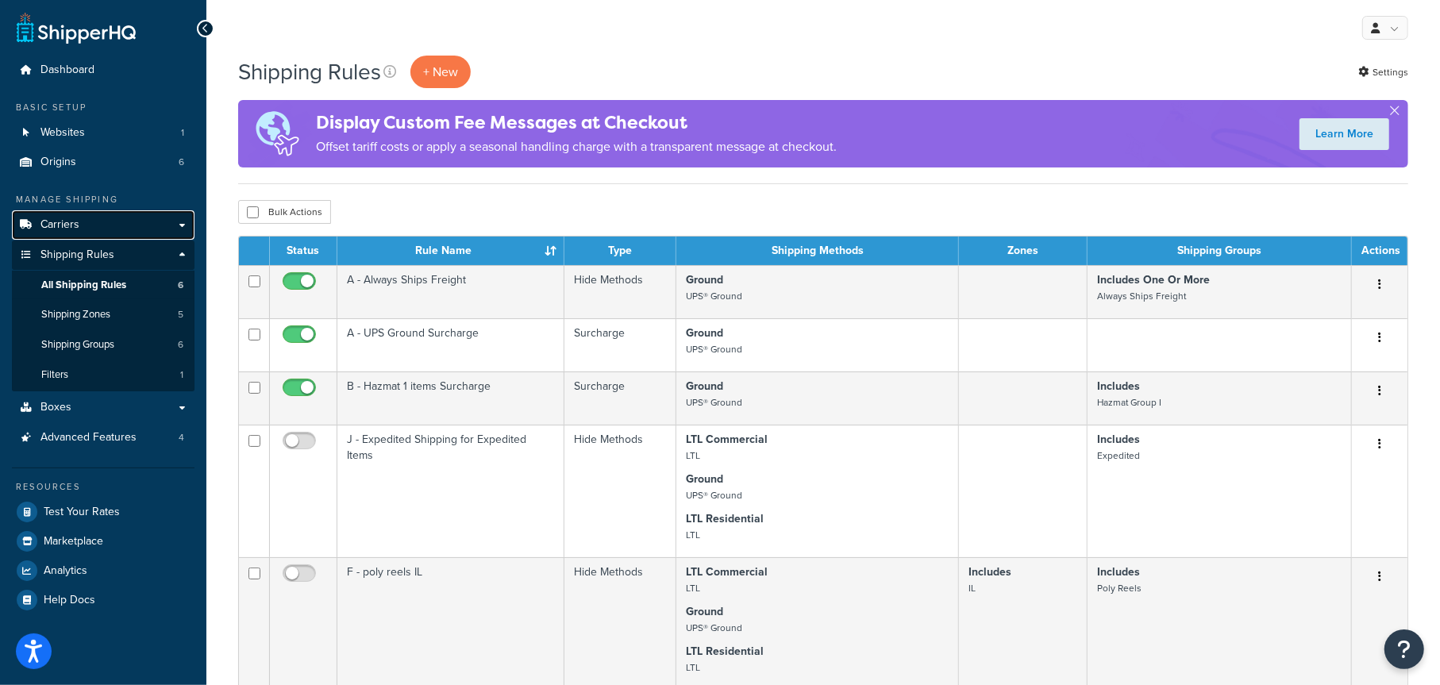
click at [58, 223] on span "Carriers" at bounding box center [59, 224] width 39 height 13
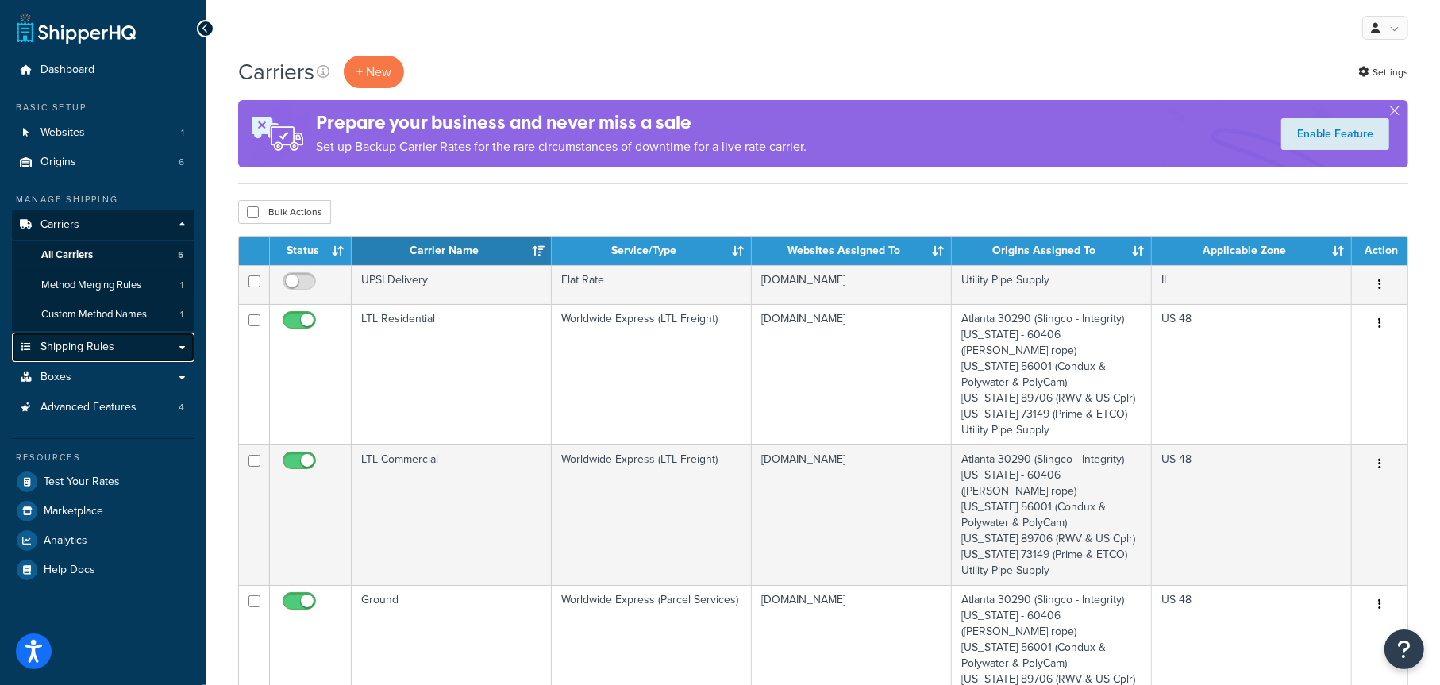
click at [90, 344] on span "Shipping Rules" at bounding box center [77, 347] width 74 height 13
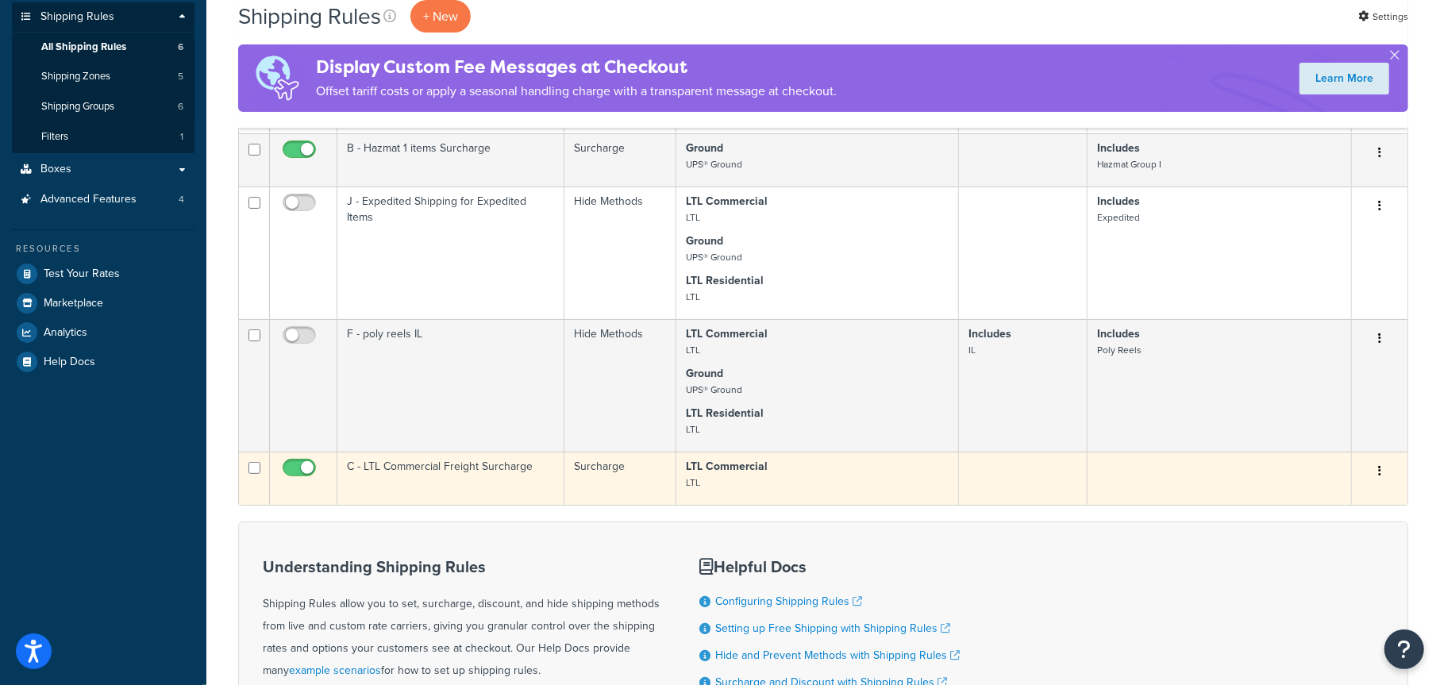
scroll to position [79, 0]
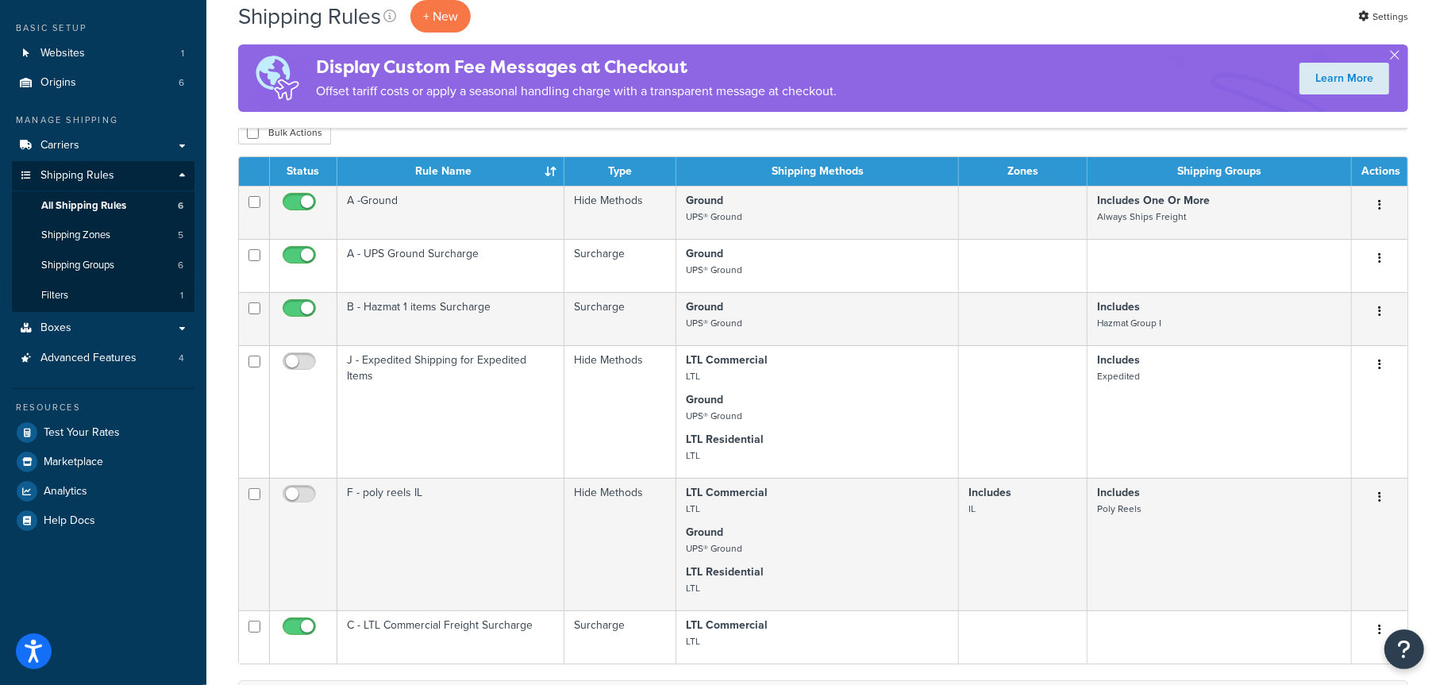
click at [413, 174] on th "Rule Name" at bounding box center [450, 171] width 227 height 29
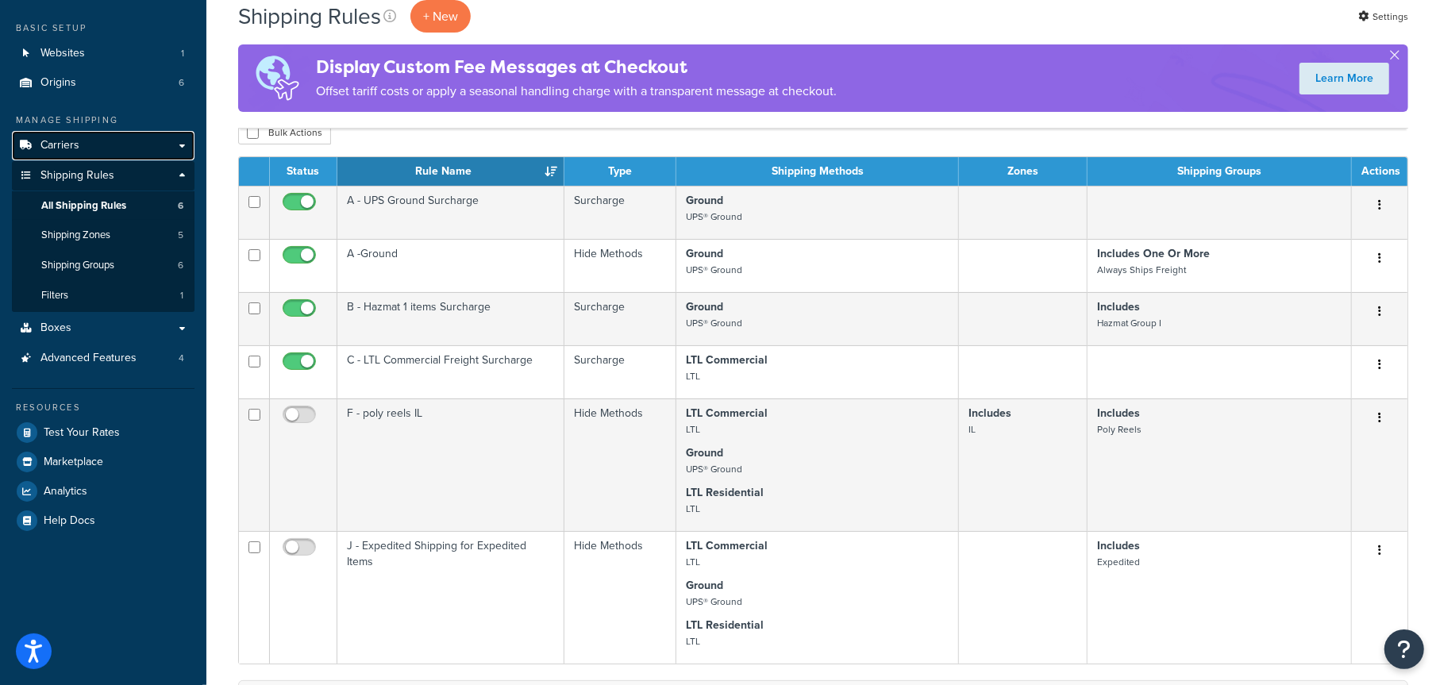
click at [103, 148] on link "Carriers" at bounding box center [103, 145] width 183 height 29
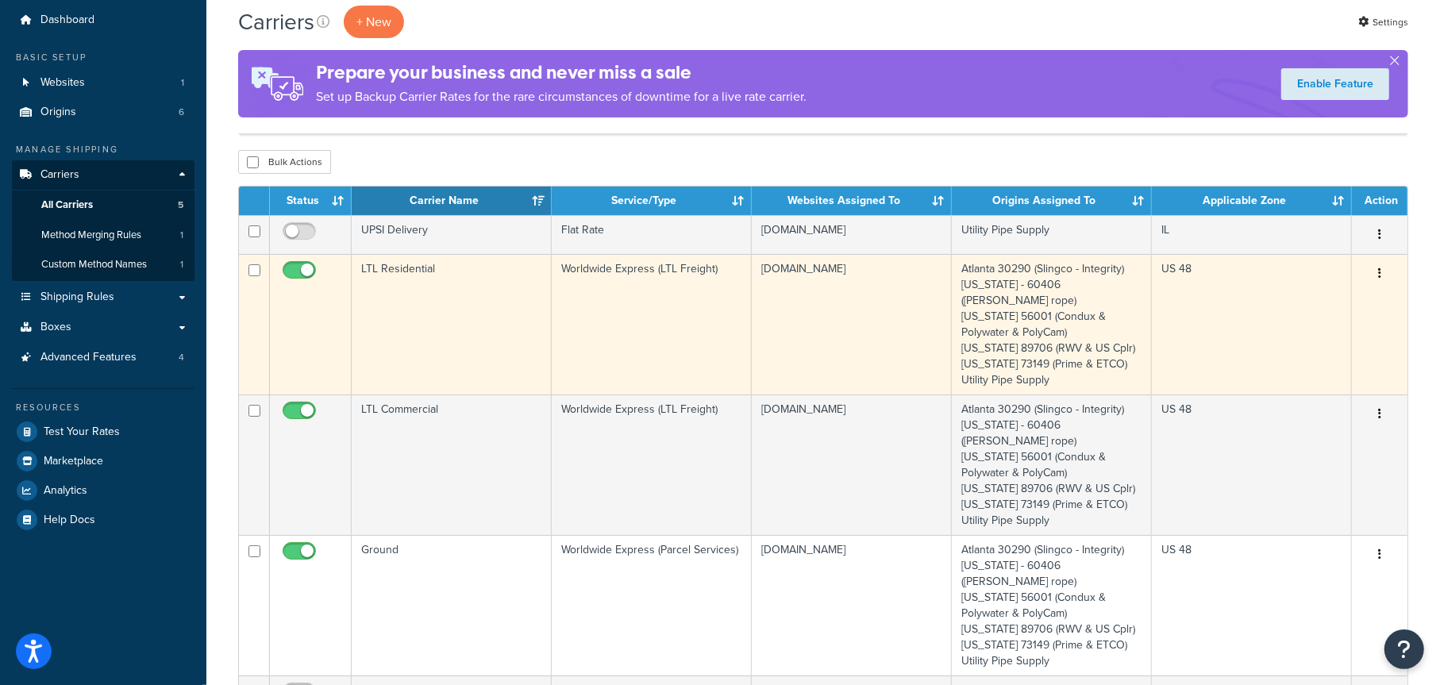
scroll to position [79, 0]
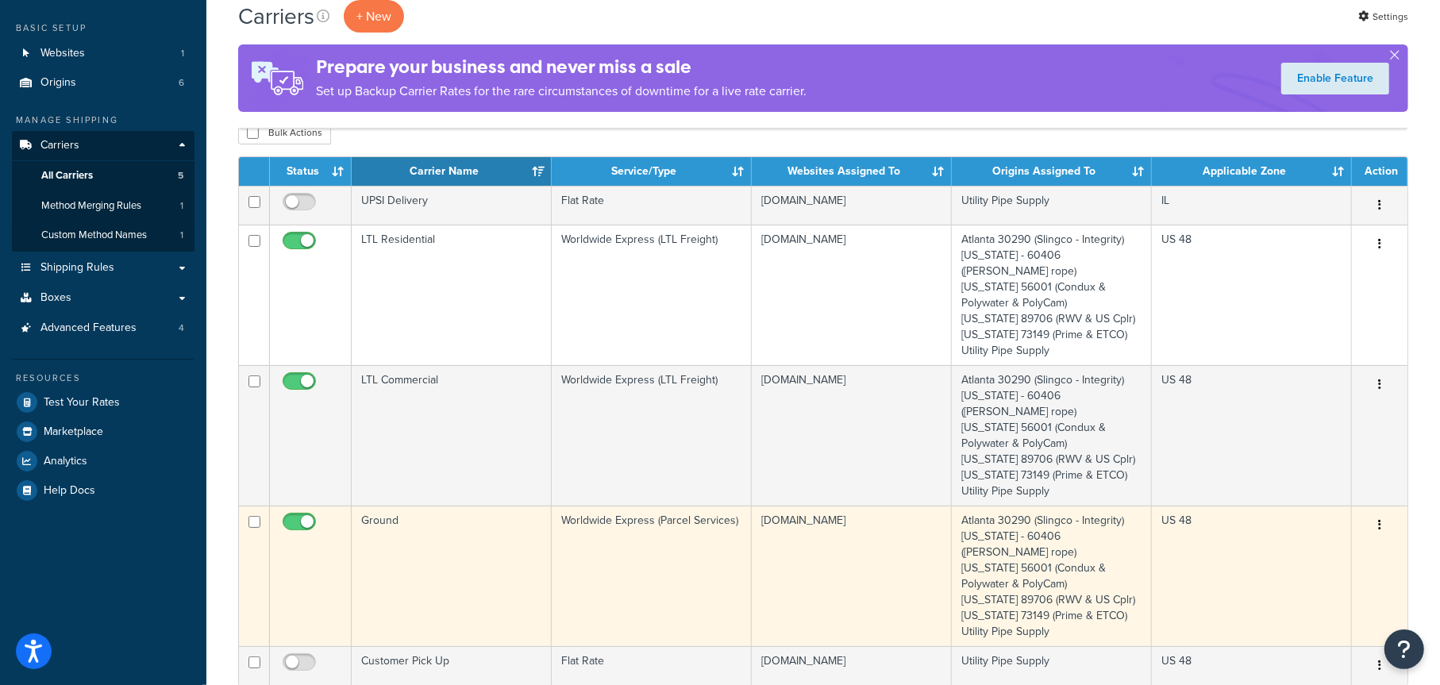
click at [1378, 513] on button "button" at bounding box center [1380, 525] width 22 height 25
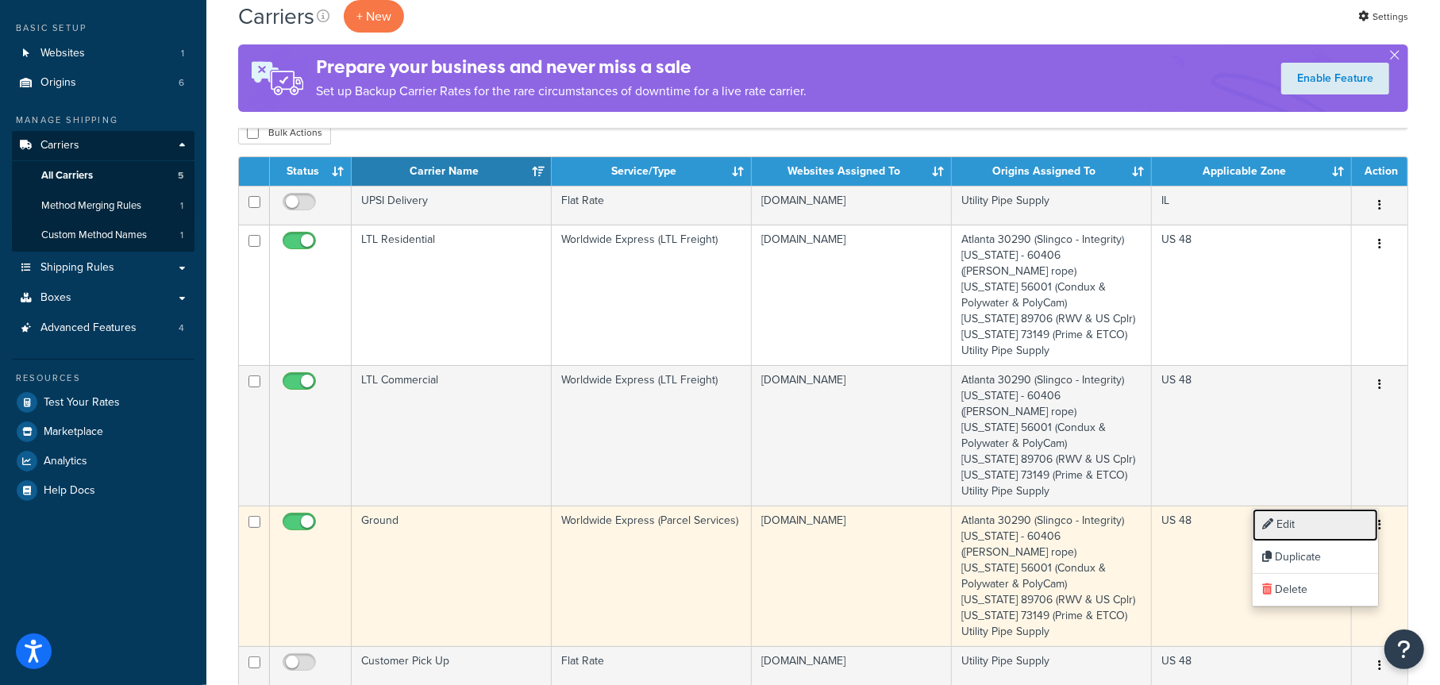
click at [1304, 519] on link "Edit" at bounding box center [1315, 525] width 125 height 33
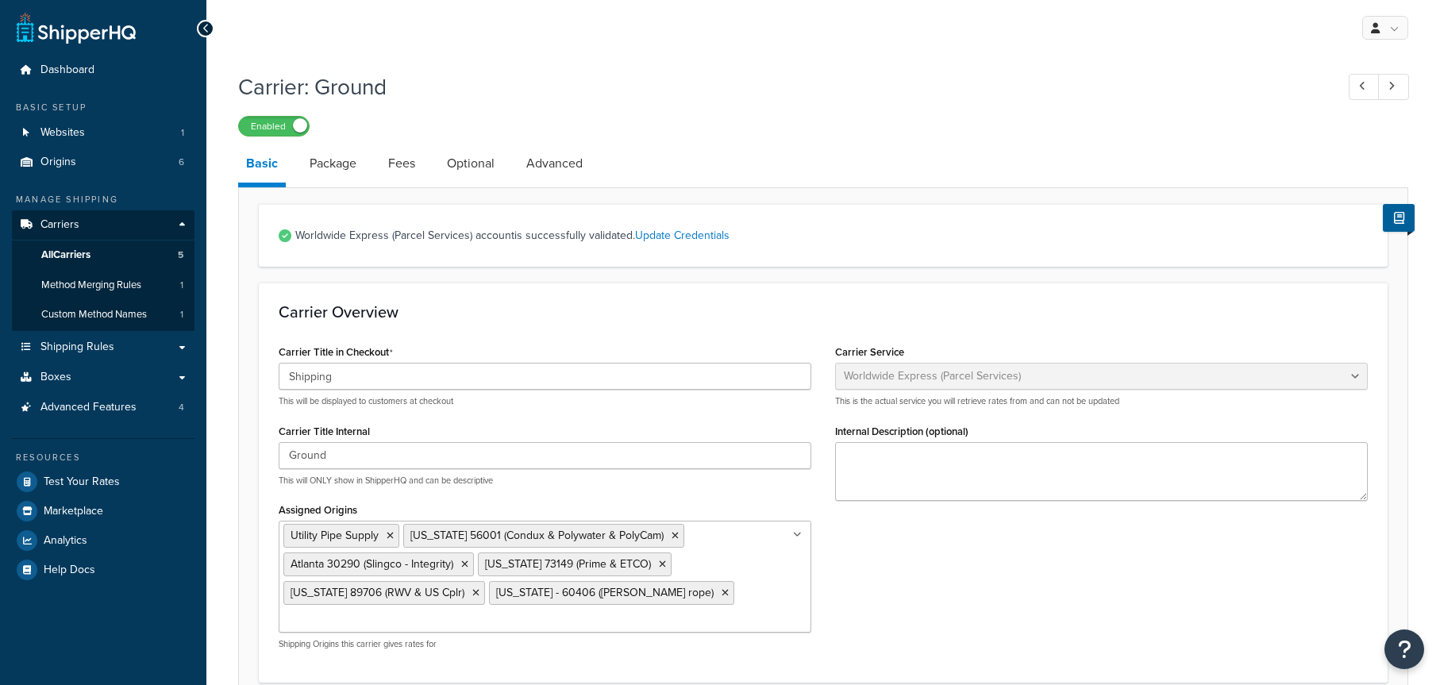
select select "worldwideExpress"
click at [403, 166] on link "Fees" at bounding box center [401, 164] width 43 height 38
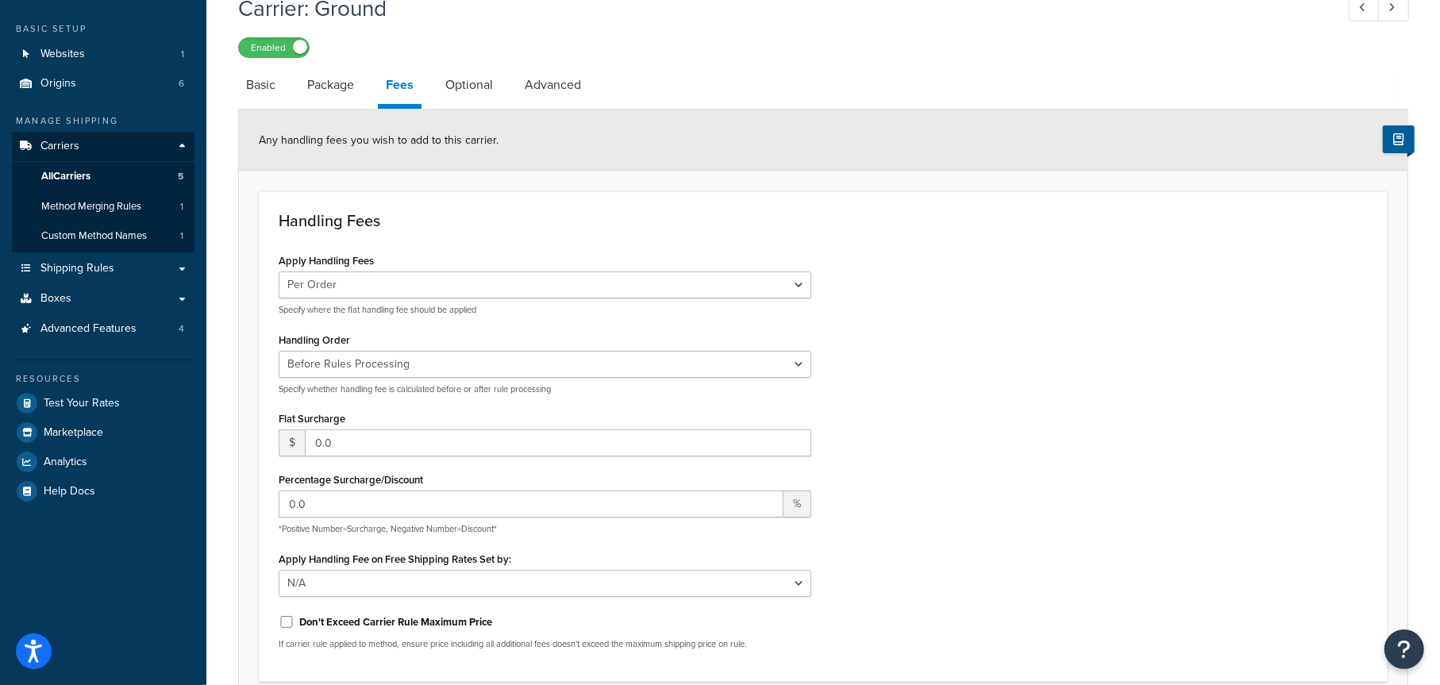
scroll to position [79, 0]
click at [100, 266] on span "Shipping Rules" at bounding box center [77, 267] width 74 height 13
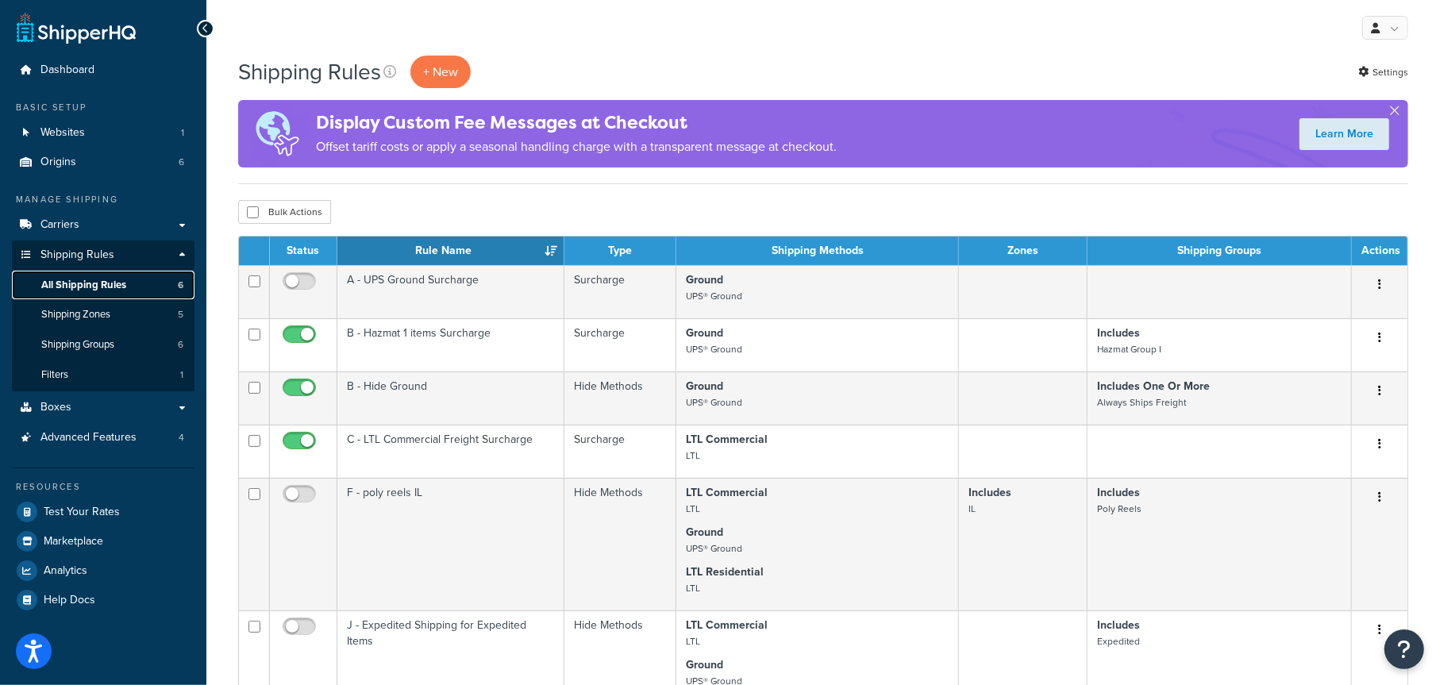
click at [117, 283] on span "All Shipping Rules" at bounding box center [83, 285] width 85 height 13
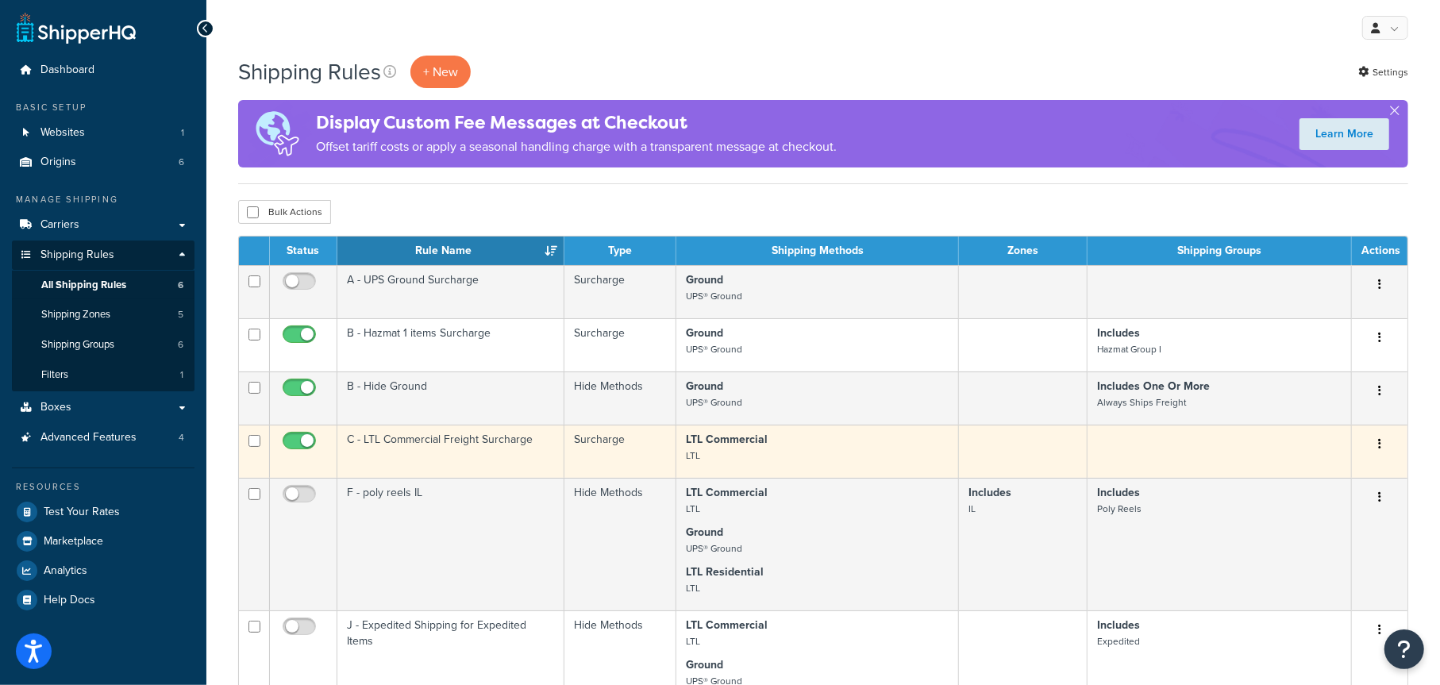
click at [471, 442] on td "C - LTL Commercial Freight Surcharge" at bounding box center [450, 451] width 227 height 53
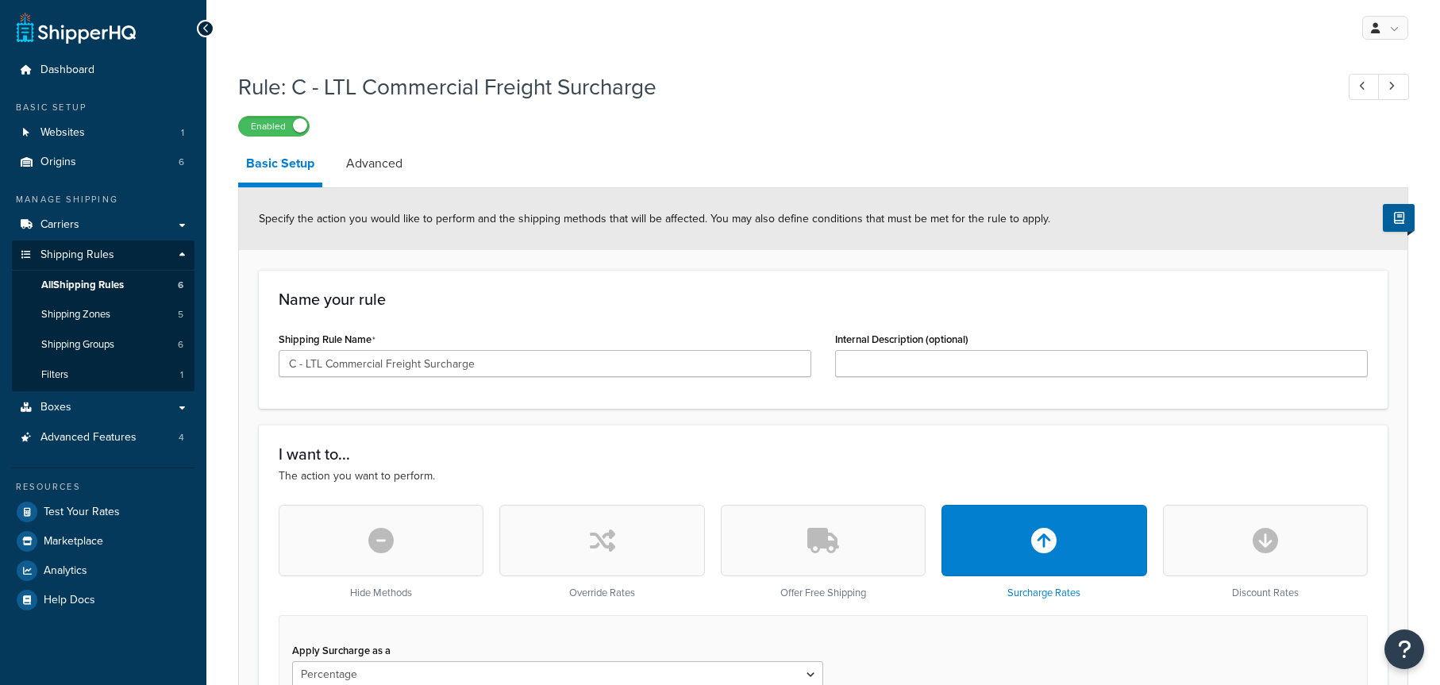
select select "PERCENTAGE"
select select "LOCATION"
click at [67, 222] on span "Carriers" at bounding box center [59, 224] width 39 height 13
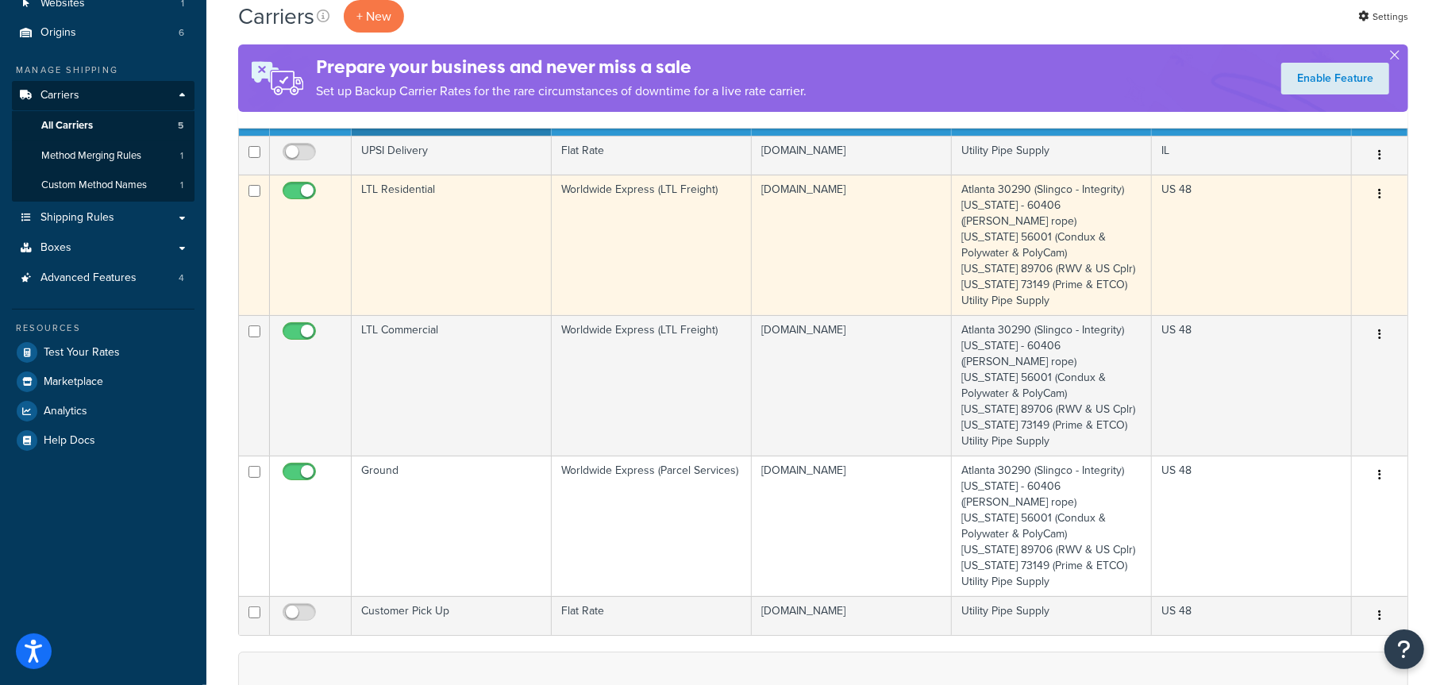
scroll to position [159, 0]
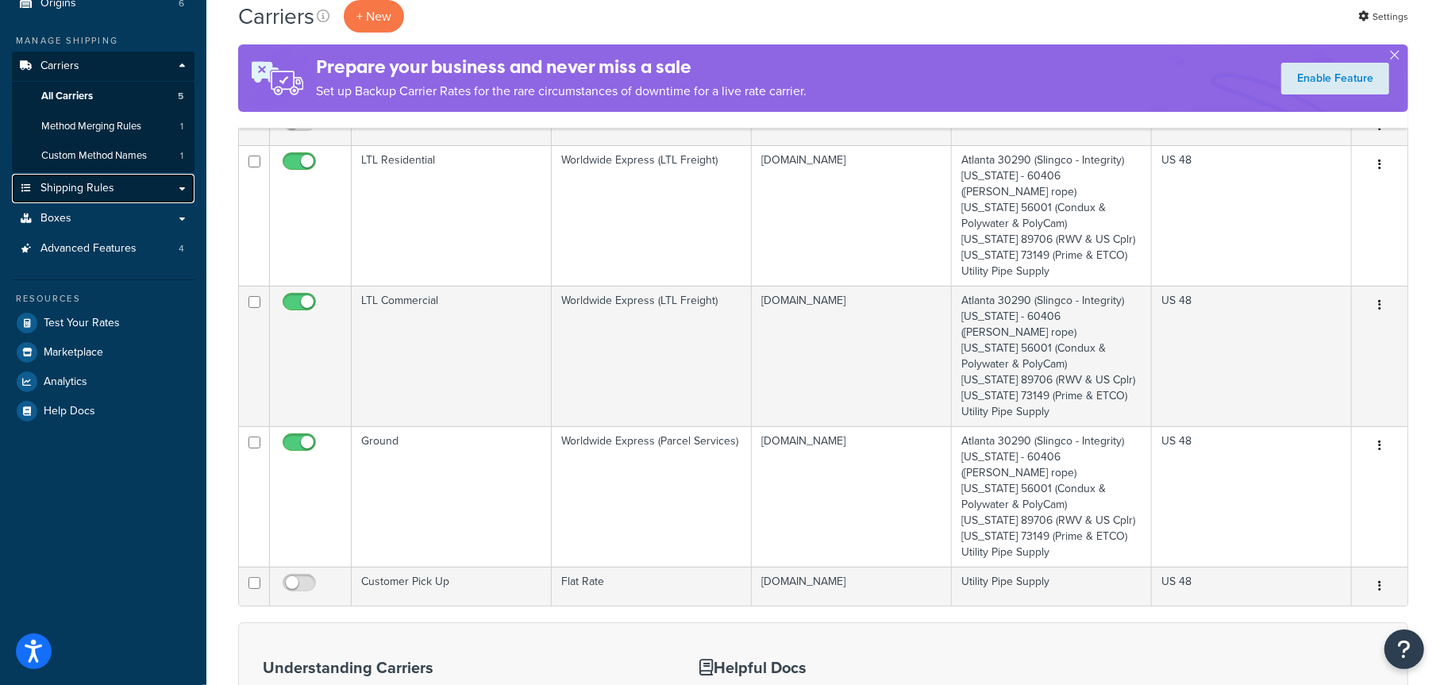
click at [77, 191] on span "Shipping Rules" at bounding box center [77, 188] width 74 height 13
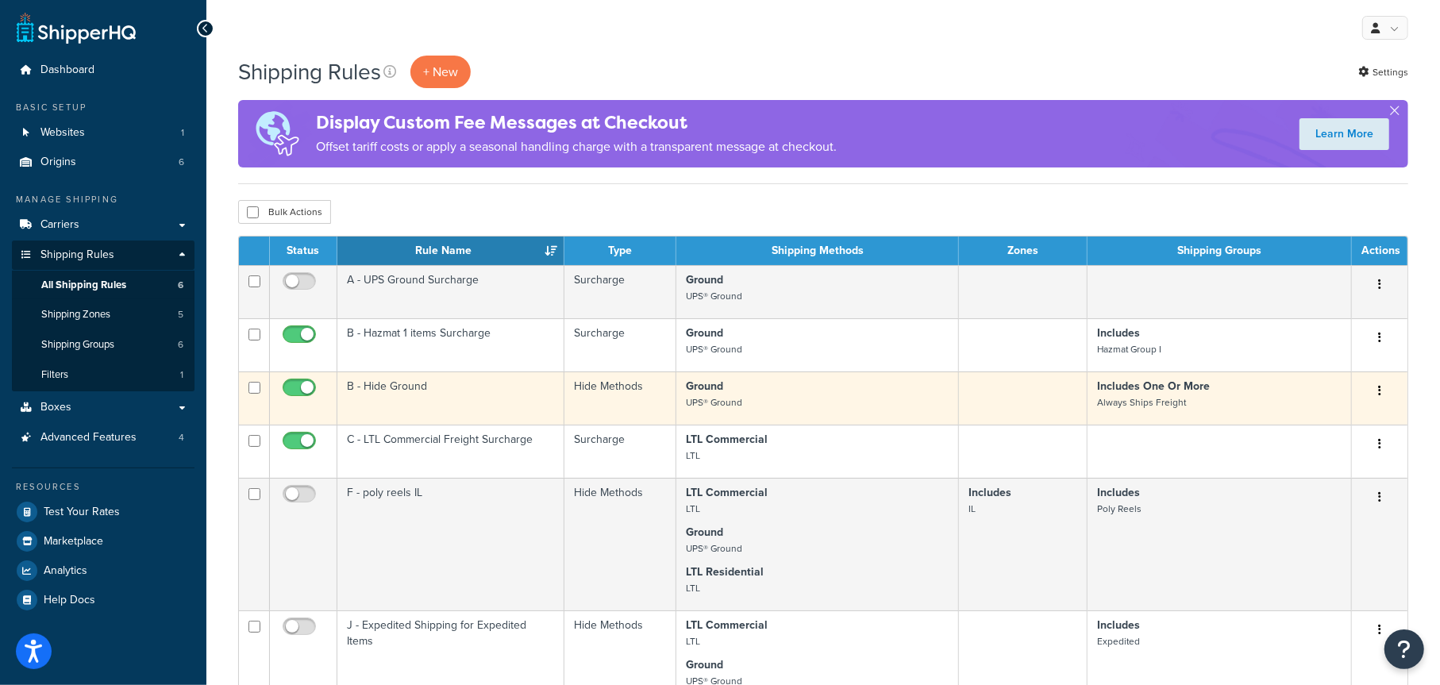
click at [469, 396] on td "B - Hide Ground" at bounding box center [450, 398] width 227 height 53
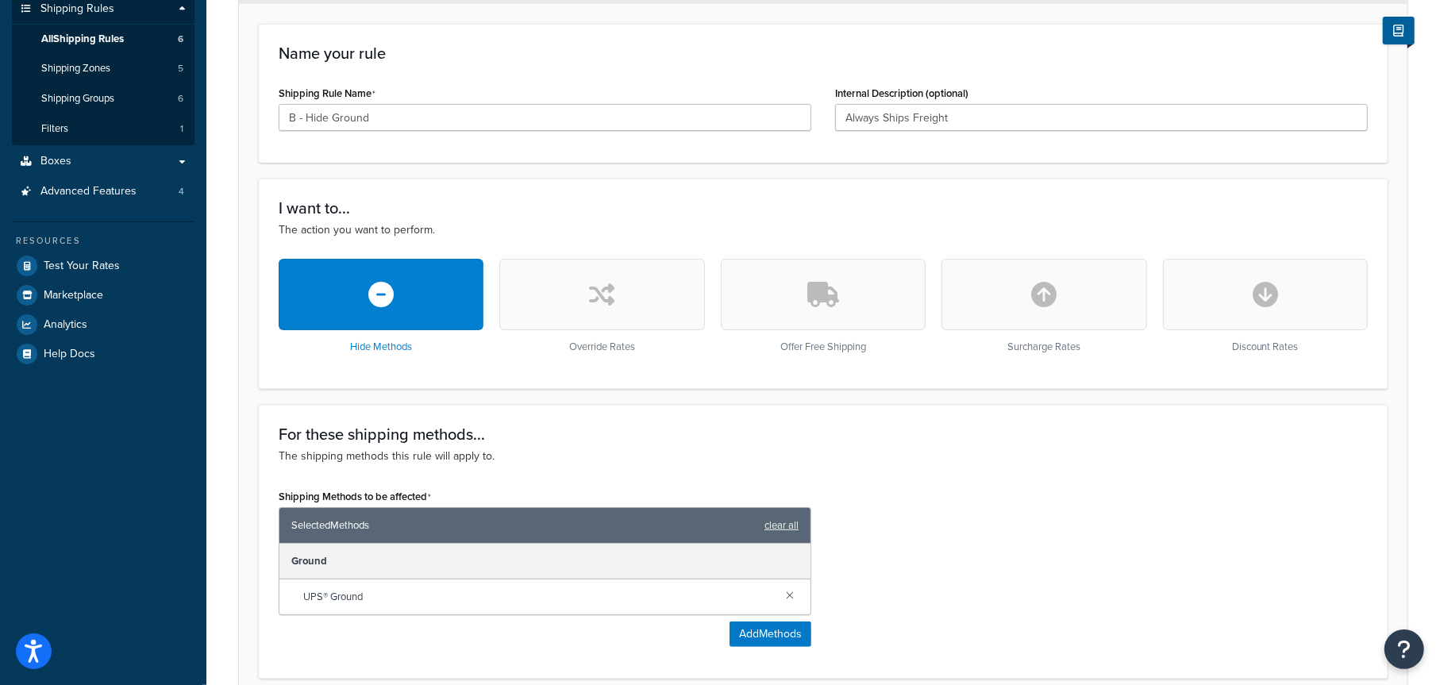
scroll to position [111, 0]
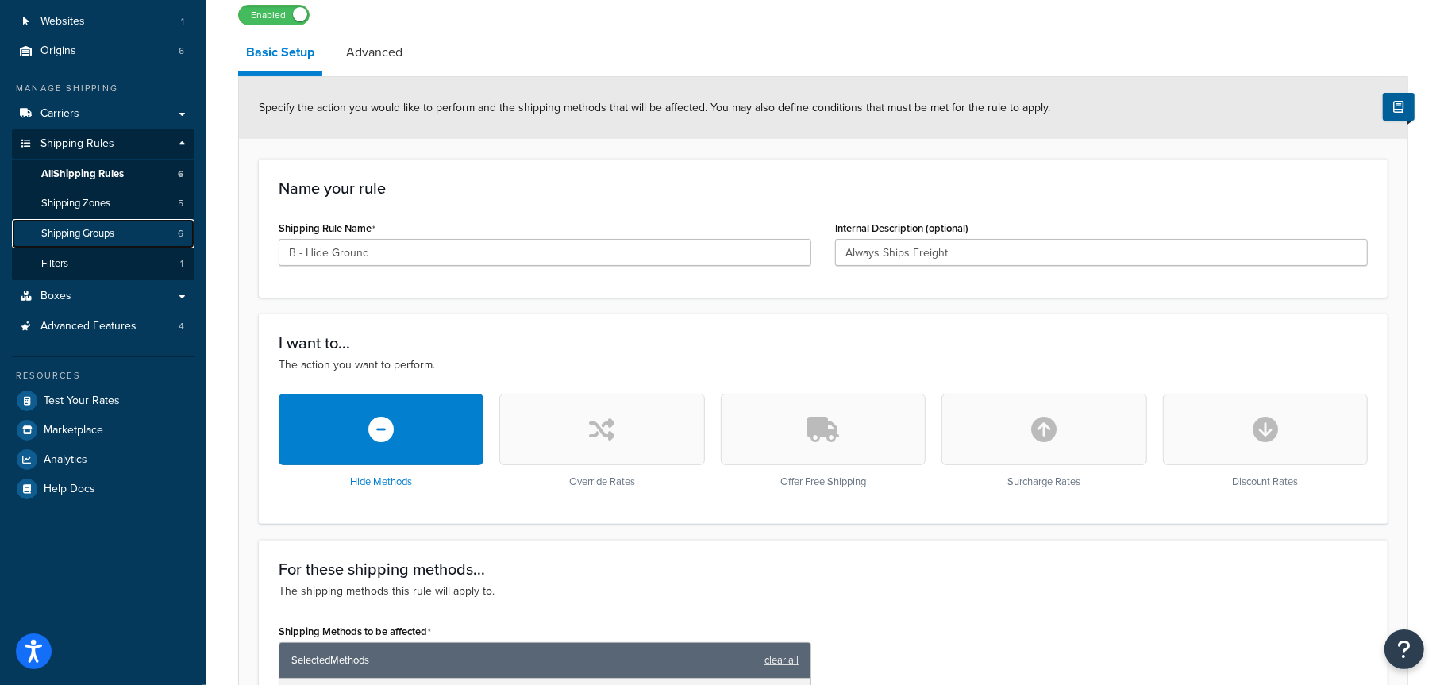
click at [94, 233] on span "Shipping Groups" at bounding box center [77, 233] width 73 height 13
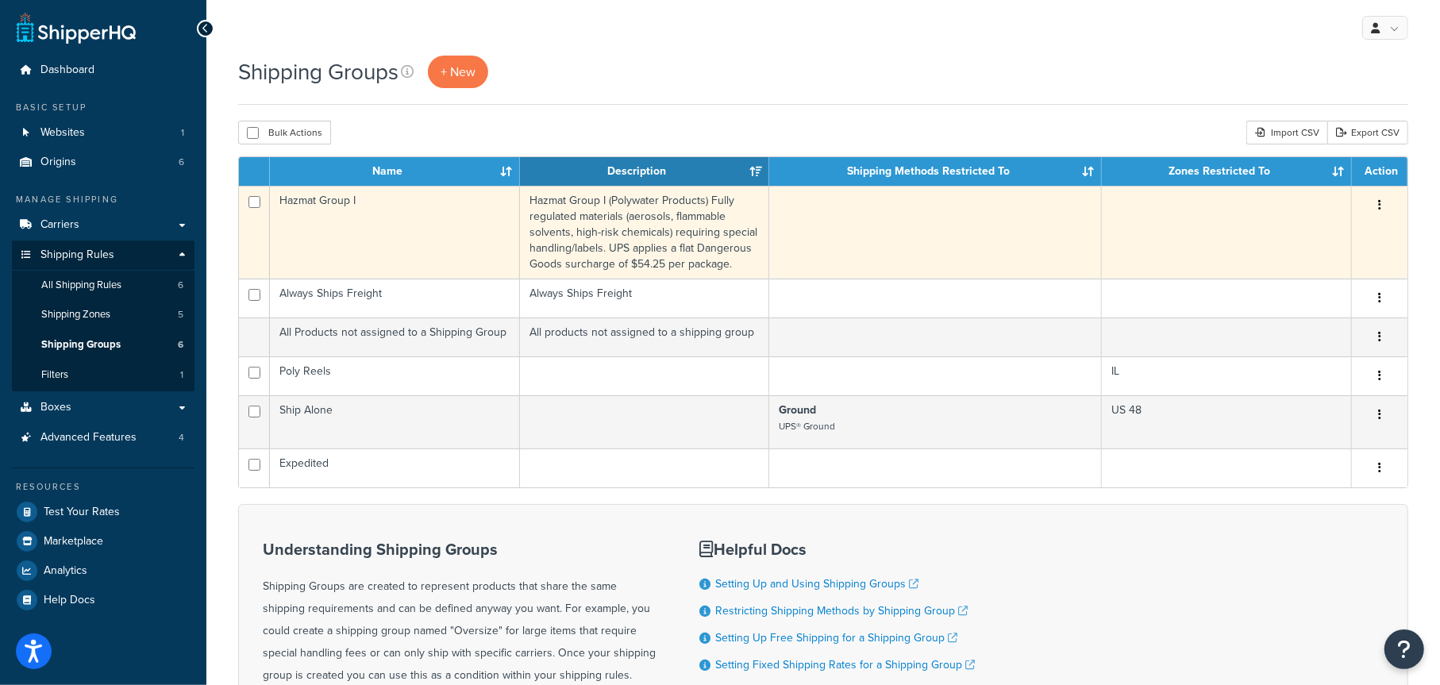
click at [448, 225] on td "Hazmat Group I" at bounding box center [395, 232] width 250 height 93
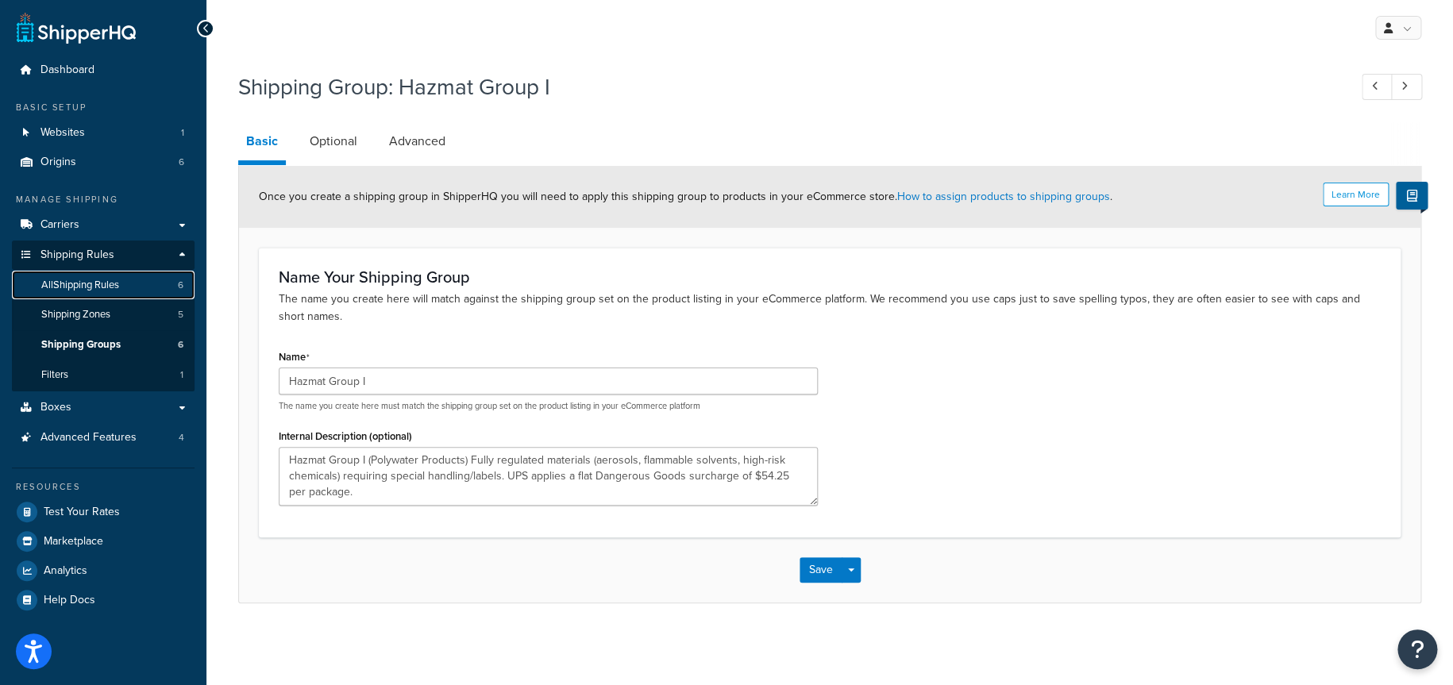
click at [98, 286] on span "All Shipping Rules" at bounding box center [80, 285] width 78 height 13
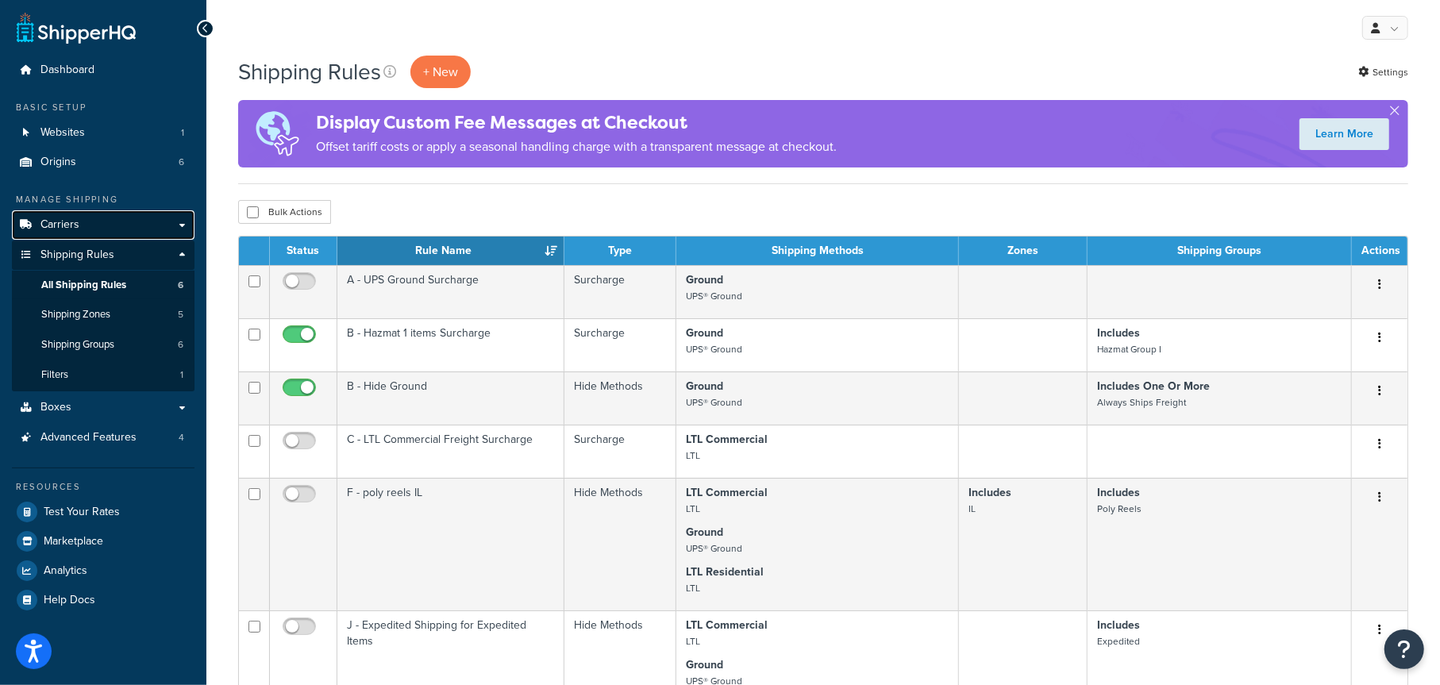
click at [96, 223] on link "Carriers" at bounding box center [103, 224] width 183 height 29
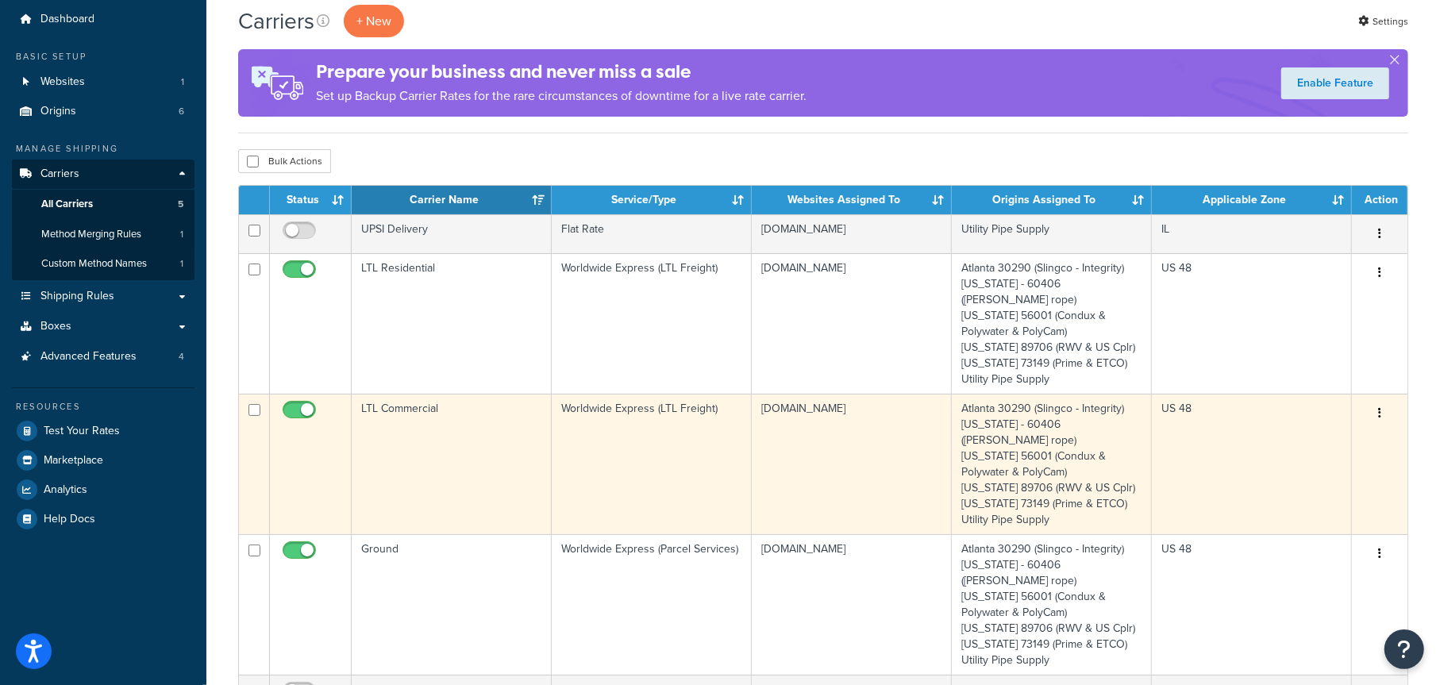
scroll to position [79, 0]
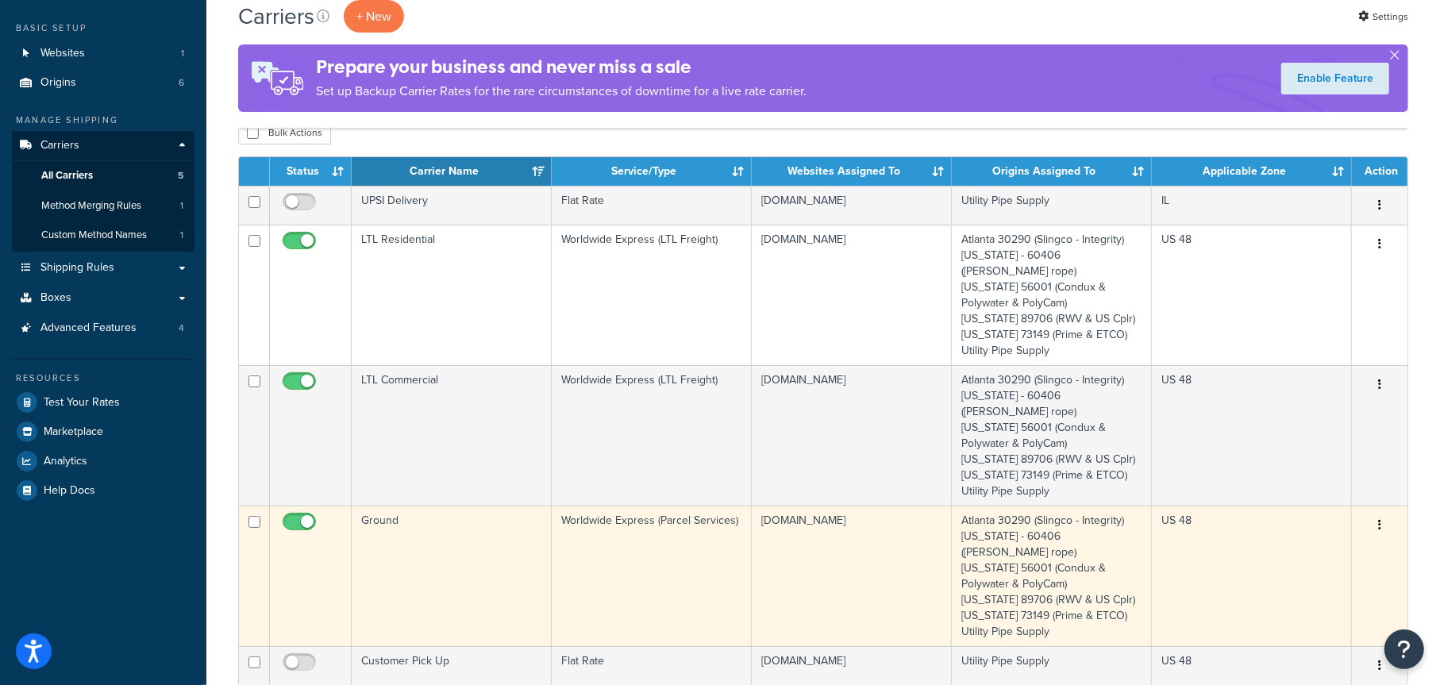
click at [1384, 513] on button "button" at bounding box center [1380, 525] width 22 height 25
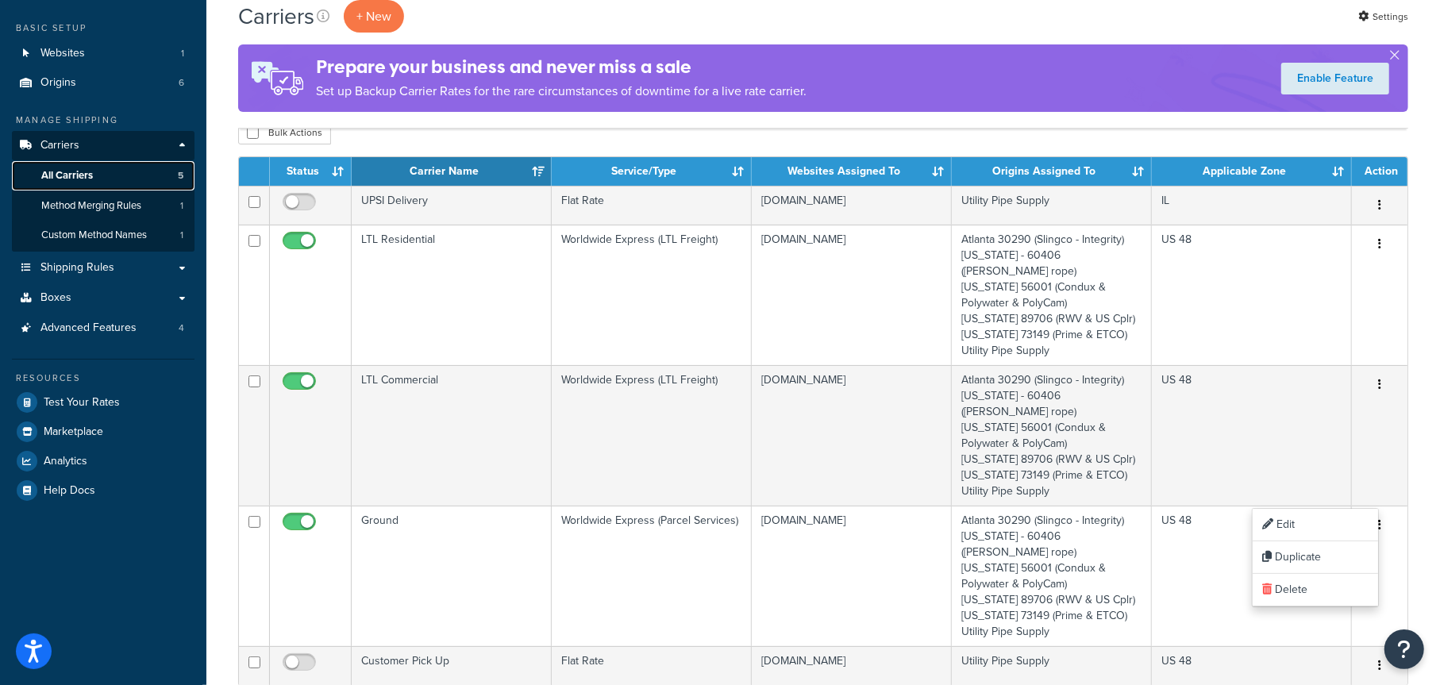
click at [93, 173] on span "All Carriers" at bounding box center [67, 175] width 52 height 13
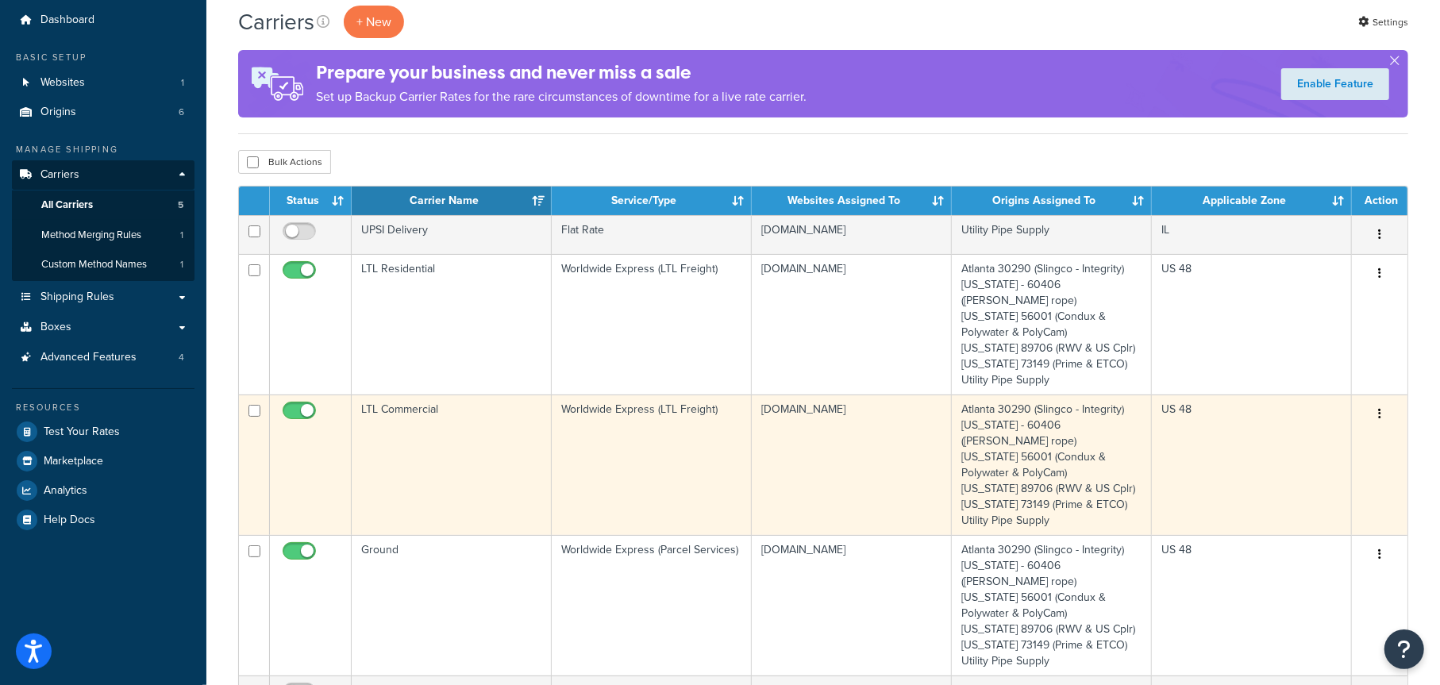
scroll to position [79, 0]
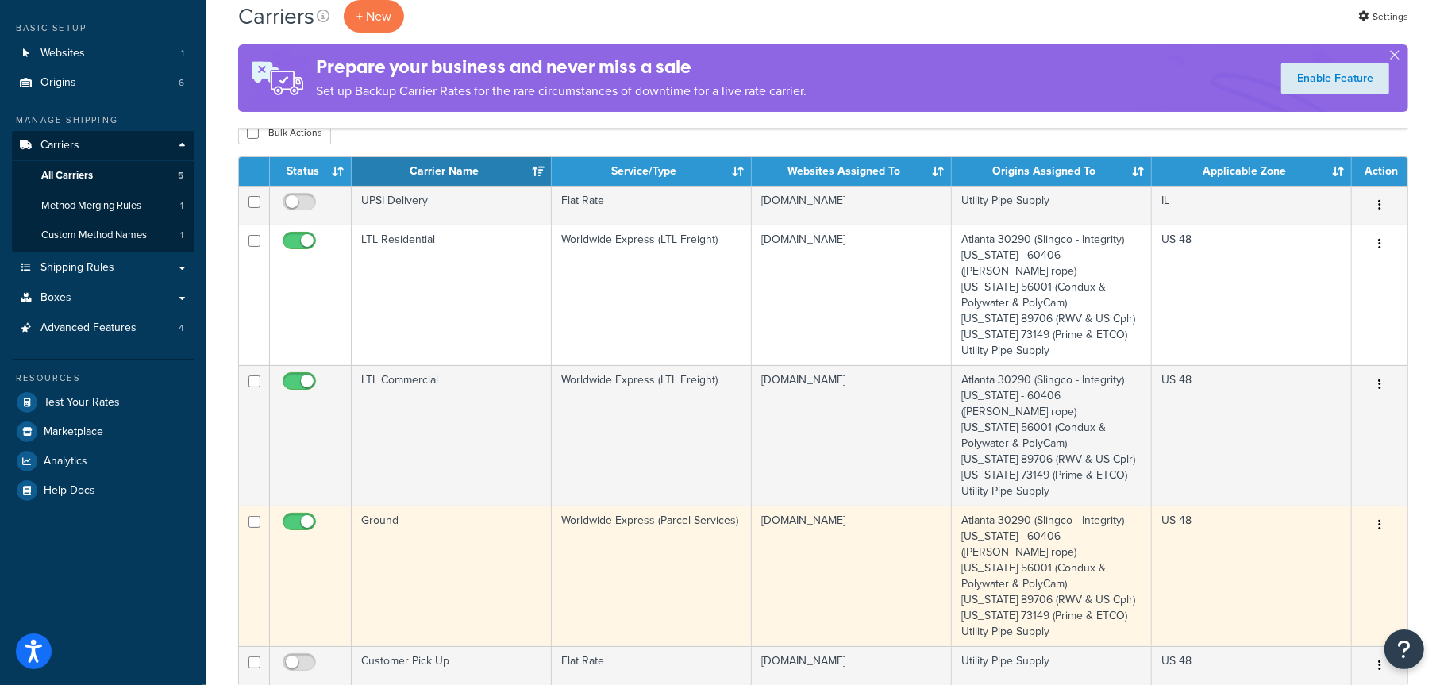
click at [1379, 519] on icon "button" at bounding box center [1380, 524] width 3 height 11
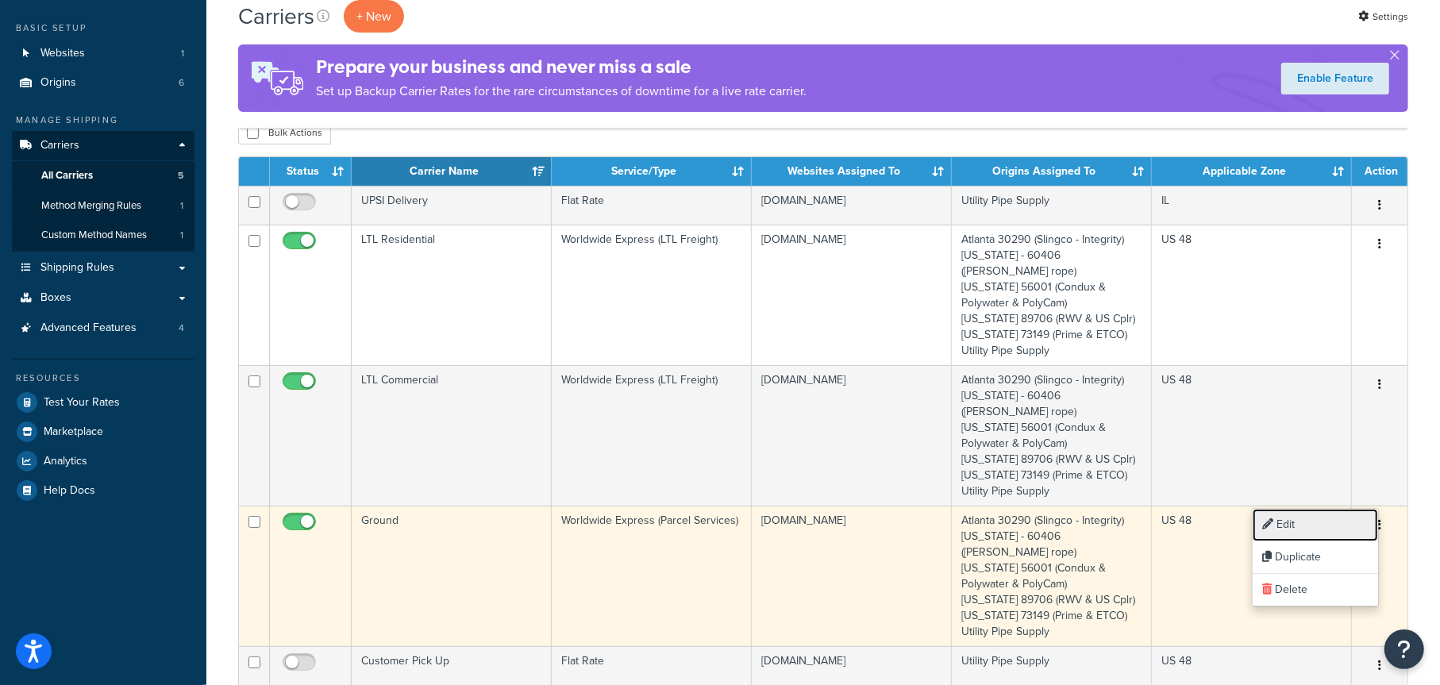
click at [1320, 522] on link "Edit" at bounding box center [1315, 525] width 125 height 33
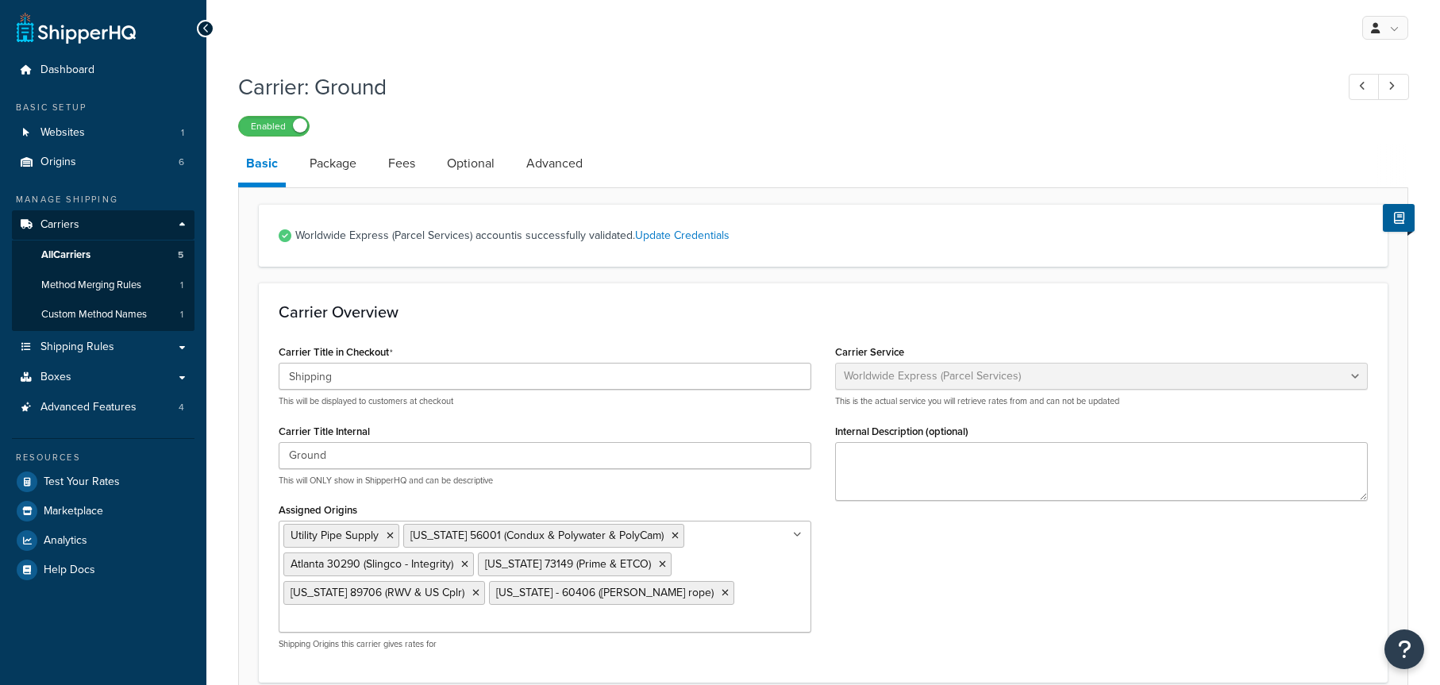
select select "worldwideExpress"
click at [399, 164] on link "Fees" at bounding box center [401, 164] width 43 height 38
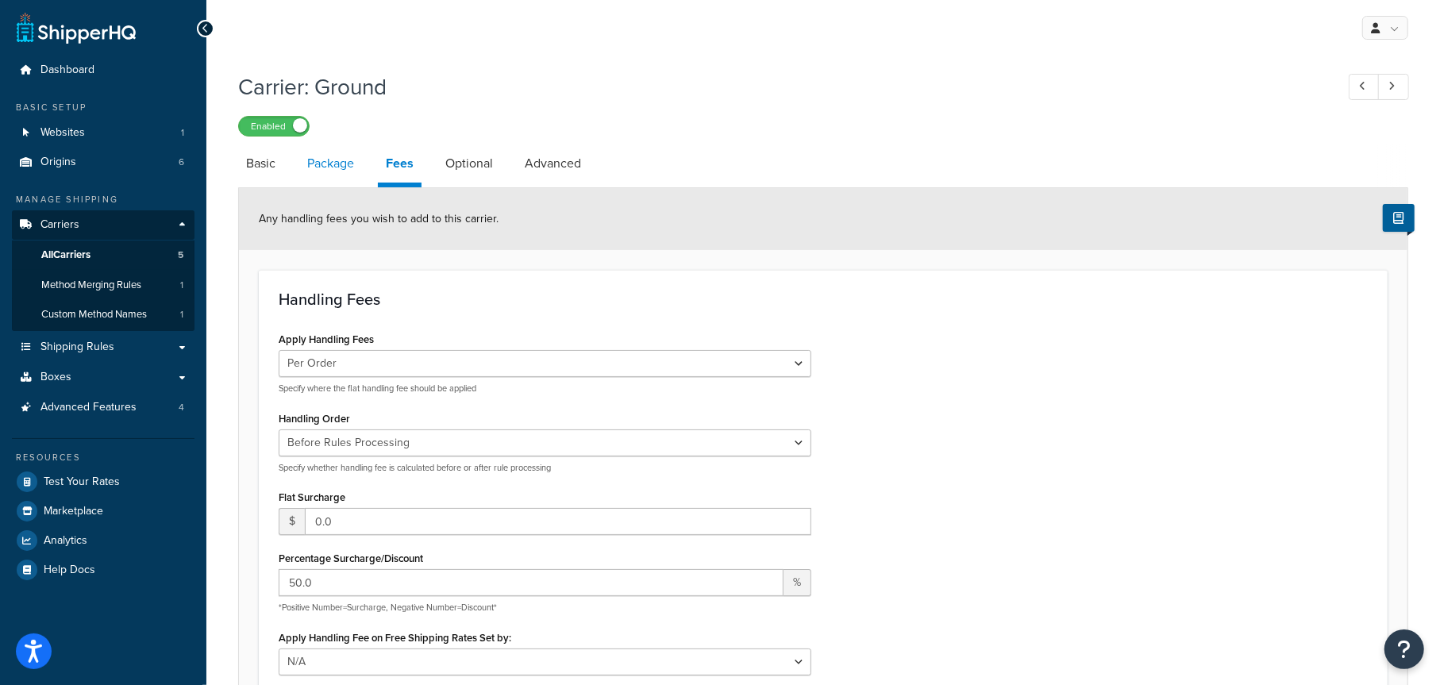
click at [344, 168] on link "Package" at bounding box center [330, 164] width 63 height 38
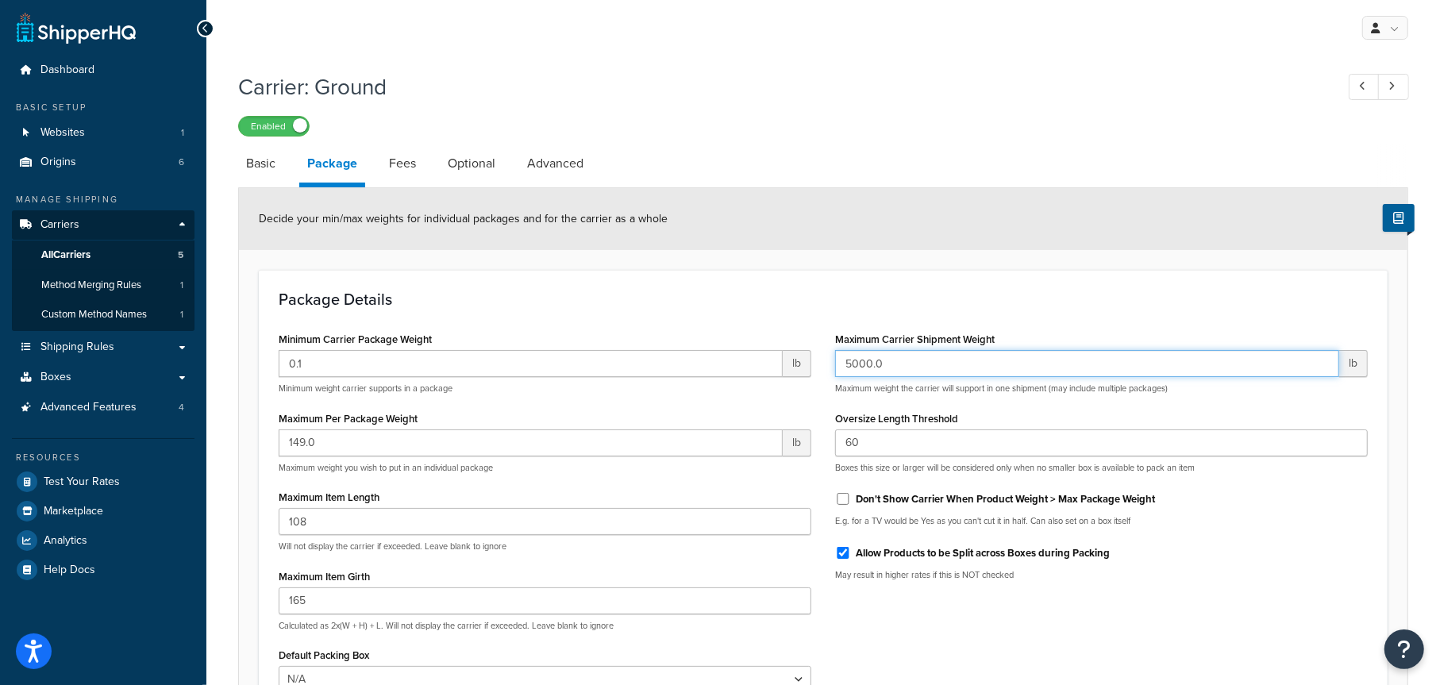
click at [912, 366] on input "5000.0" at bounding box center [1087, 363] width 504 height 27
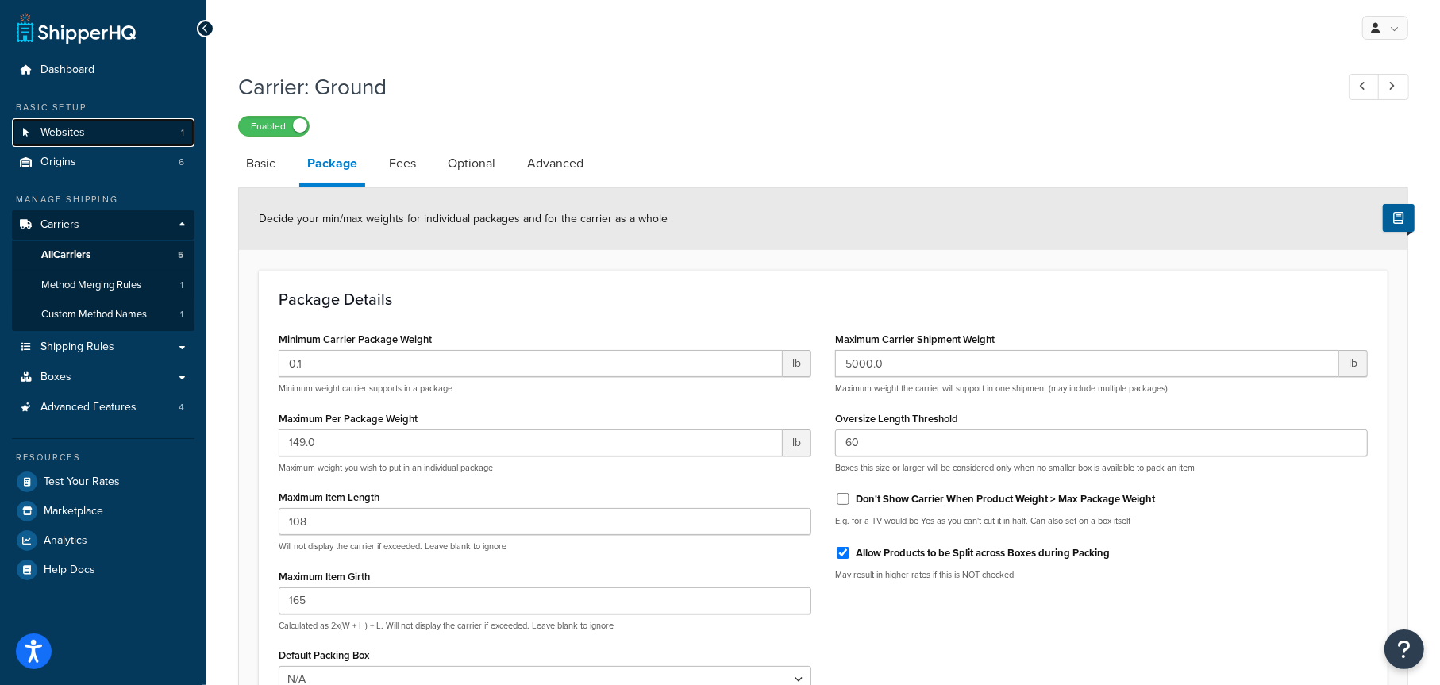
click at [105, 135] on link "Websites 1" at bounding box center [103, 132] width 183 height 29
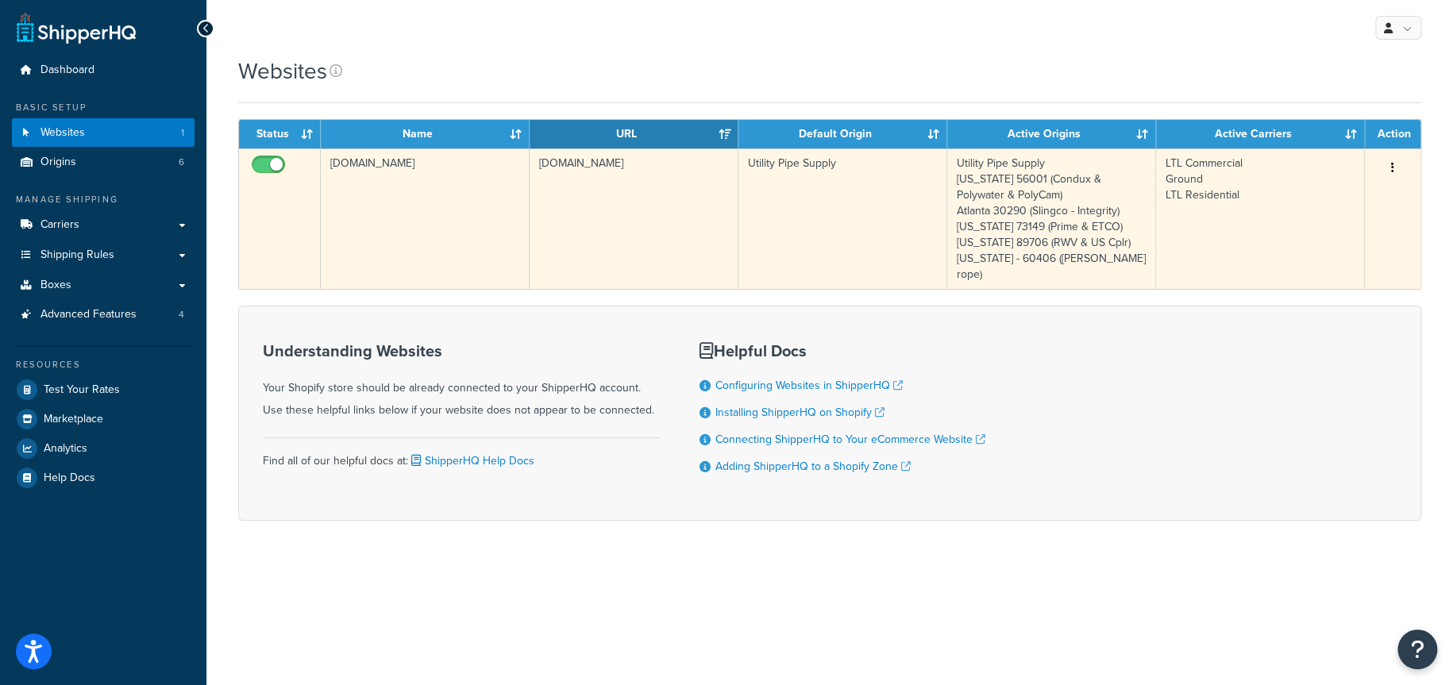
click at [267, 166] on input "checkbox" at bounding box center [271, 169] width 44 height 20
checkbox input "false"
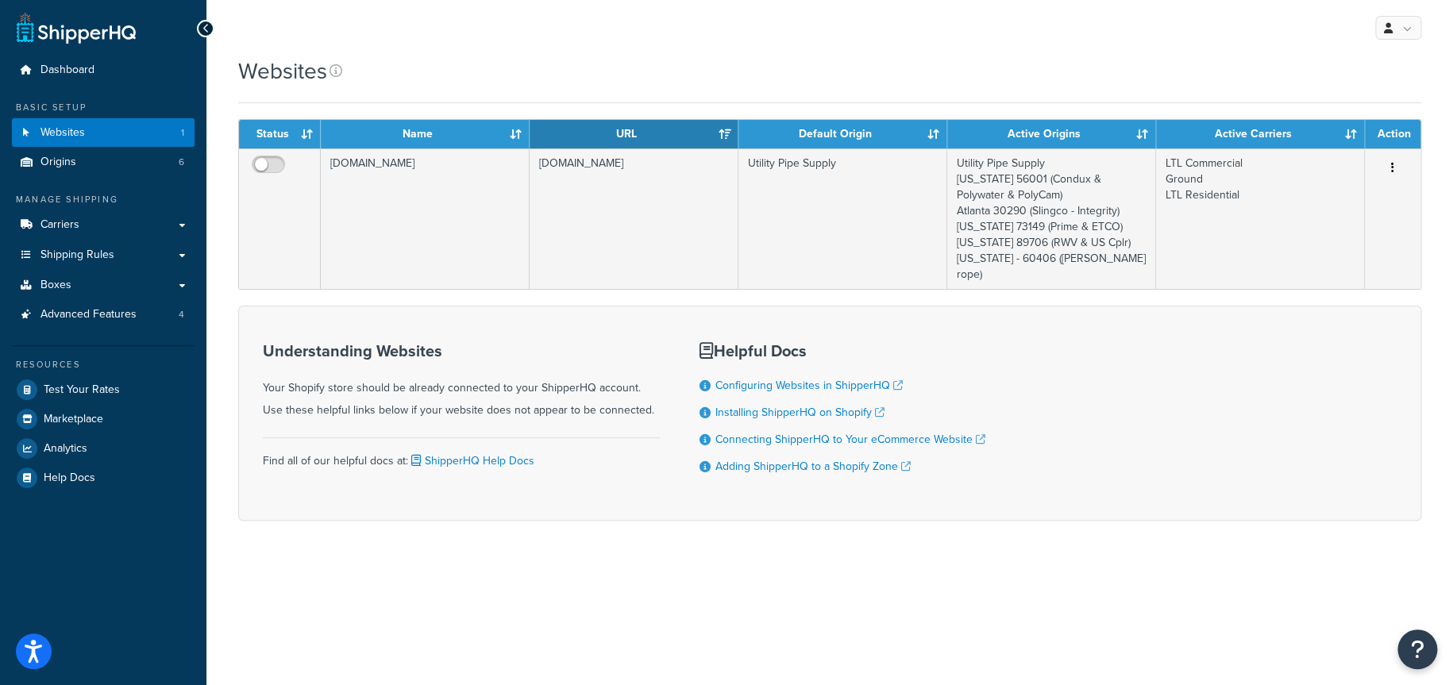
click at [1063, 608] on div "My Profile Billing Global Settings Contact Us Logout Websites Contact Us Send U…" at bounding box center [829, 342] width 1247 height 685
click at [56, 160] on span "Origins" at bounding box center [58, 162] width 36 height 13
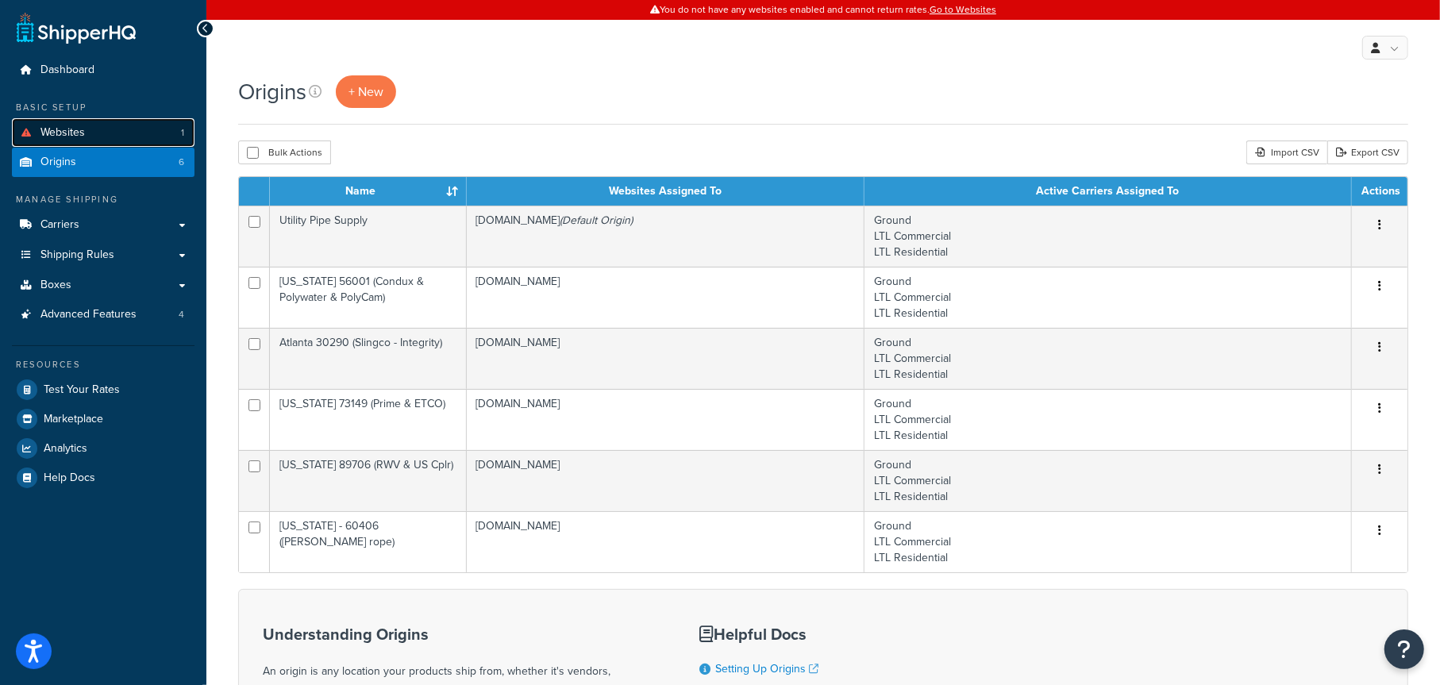
click at [97, 127] on link "Websites 1" at bounding box center [103, 132] width 183 height 29
